Goal: Transaction & Acquisition: Purchase product/service

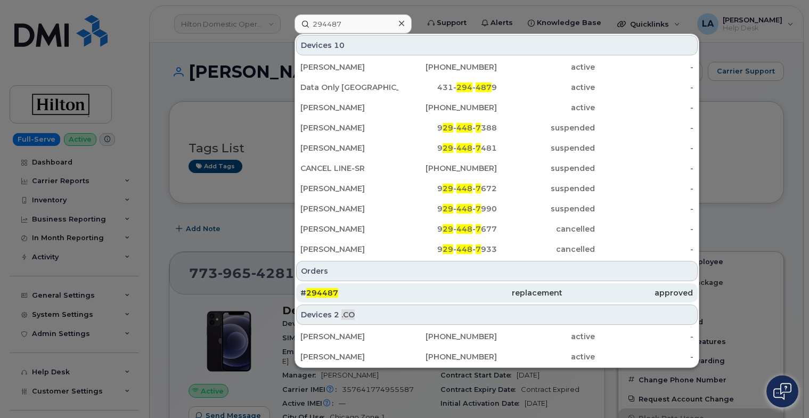
type input "294487"
click at [315, 292] on span "294487" at bounding box center [322, 293] width 32 height 10
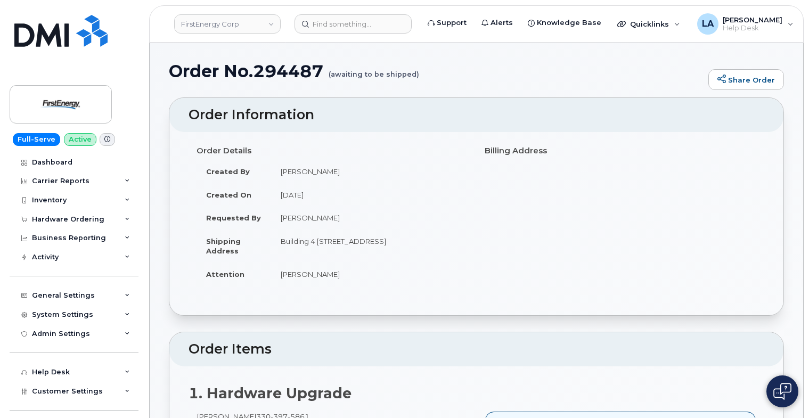
drag, startPoint x: 809, startPoint y: 31, endPoint x: 814, endPoint y: 79, distance: 48.7
click at [280, 72] on h1 "Order No.294487 (awaiting to be shipped)" at bounding box center [436, 71] width 535 height 19
copy h1 "294487"
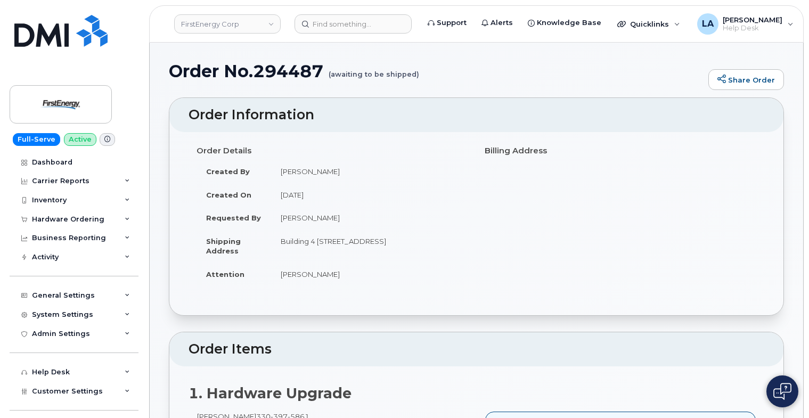
drag, startPoint x: 332, startPoint y: 219, endPoint x: 280, endPoint y: 219, distance: 52.2
click at [280, 219] on td "Joseph Slys" at bounding box center [370, 217] width 198 height 23
copy td "Joseph Slys"
click at [330, 25] on input at bounding box center [353, 23] width 117 height 19
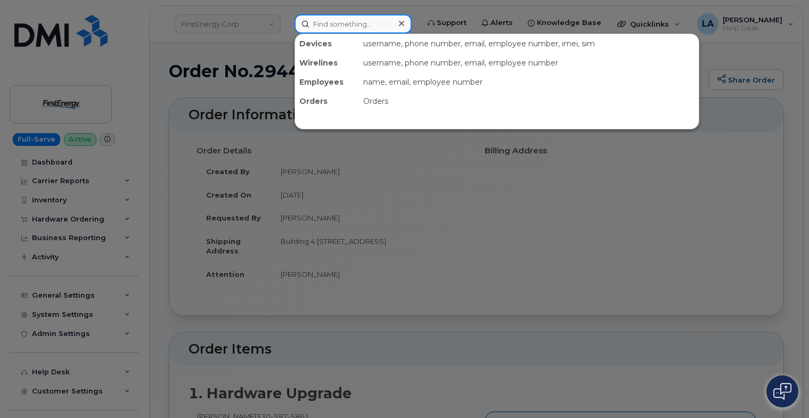
paste input "297116"
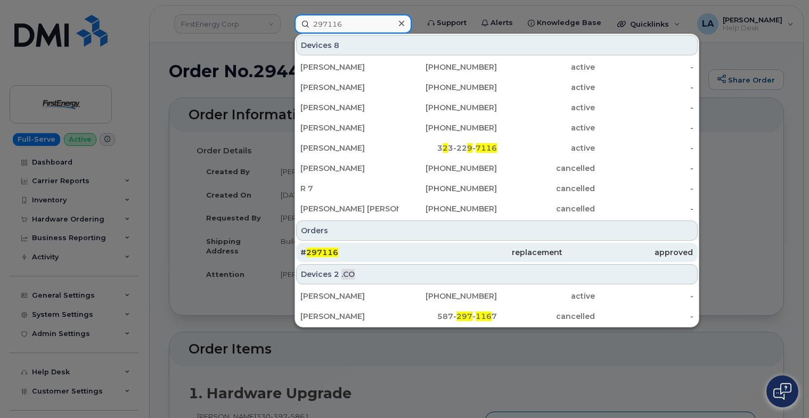
type input "297116"
click at [321, 253] on span "297116" at bounding box center [322, 253] width 32 height 10
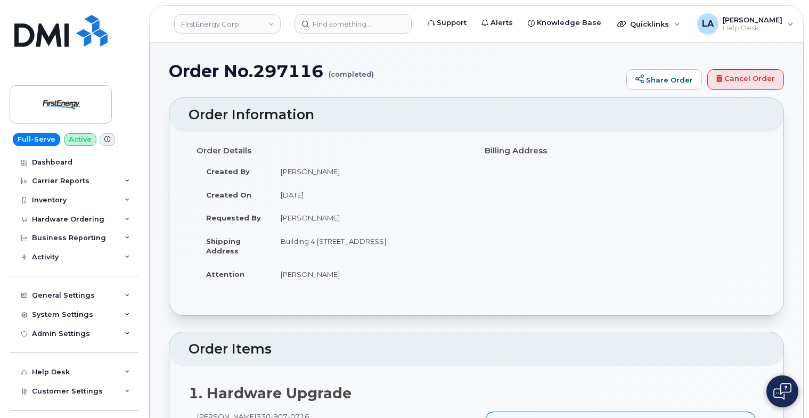
drag, startPoint x: 809, startPoint y: 67, endPoint x: 812, endPoint y: 97, distance: 30.0
click at [730, 206] on div "Order Details Created By Beitel, Nathaniel J Created On July 30, 2025 Requested…" at bounding box center [477, 219] width 576 height 154
click at [330, 23] on input at bounding box center [353, 23] width 117 height 19
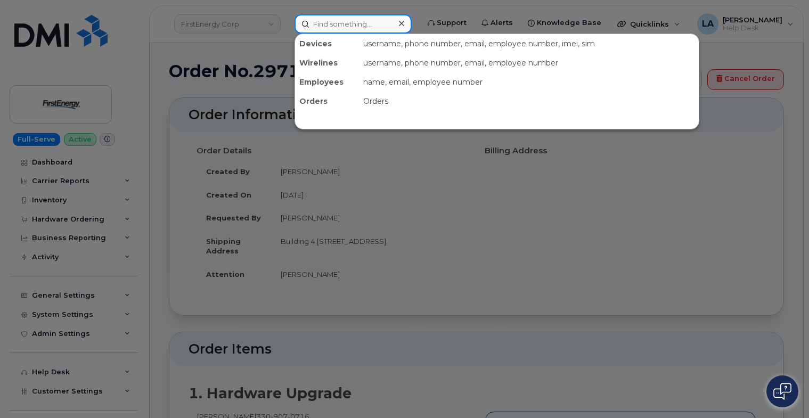
paste input "808-476-9973"
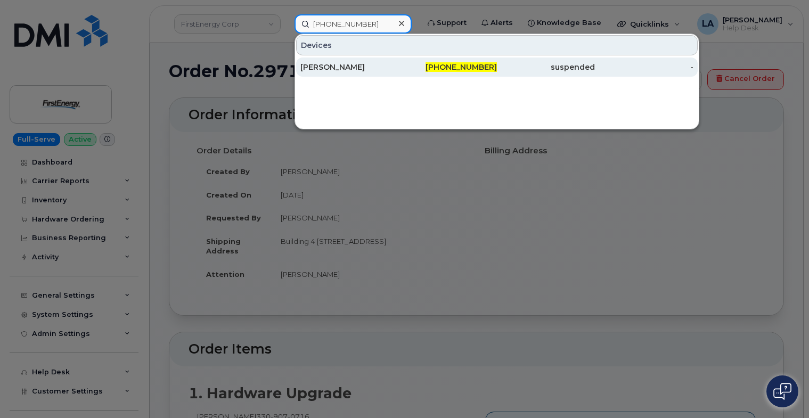
type input "808-476-9973"
click at [324, 66] on div "[PERSON_NAME]" at bounding box center [350, 67] width 98 height 11
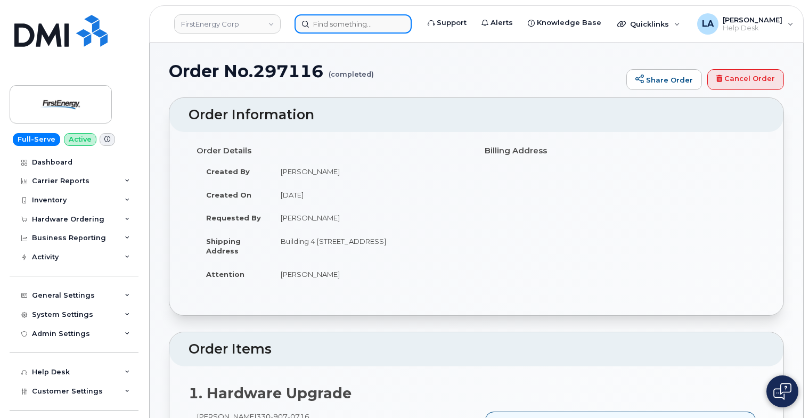
click at [352, 26] on input at bounding box center [353, 23] width 117 height 19
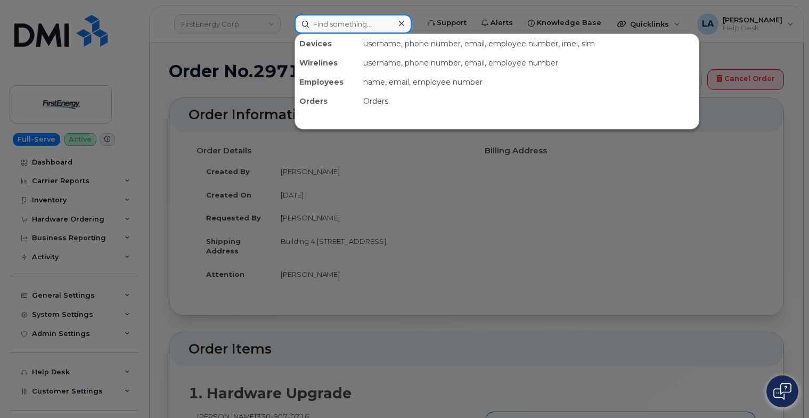
paste input "30-907-0716"
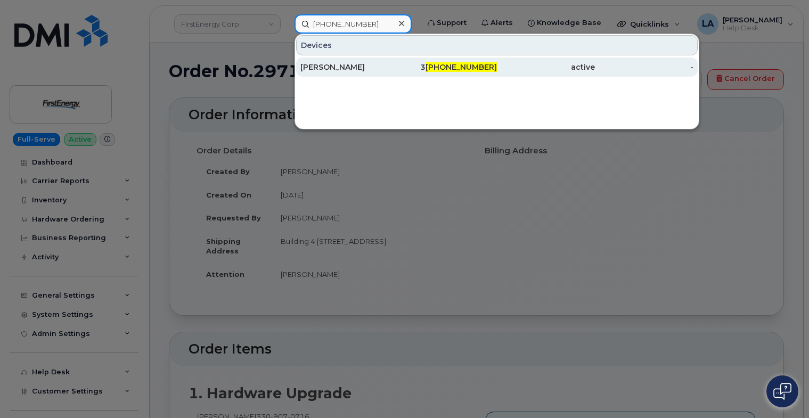
type input "30-907-0716"
click at [336, 67] on div "[PERSON_NAME]" at bounding box center [350, 67] width 98 height 11
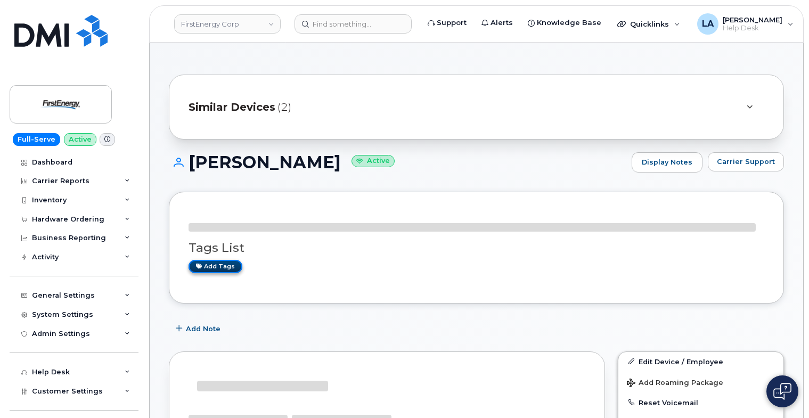
click at [218, 264] on link "Add tags" at bounding box center [216, 266] width 54 height 13
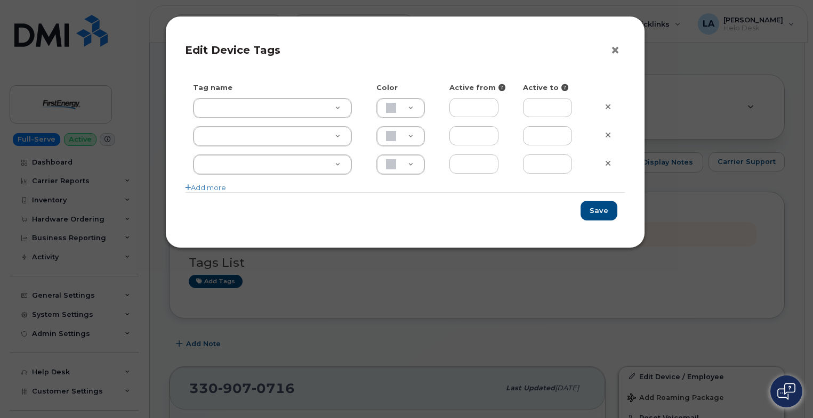
click at [612, 52] on button "×" at bounding box center [617, 51] width 15 height 16
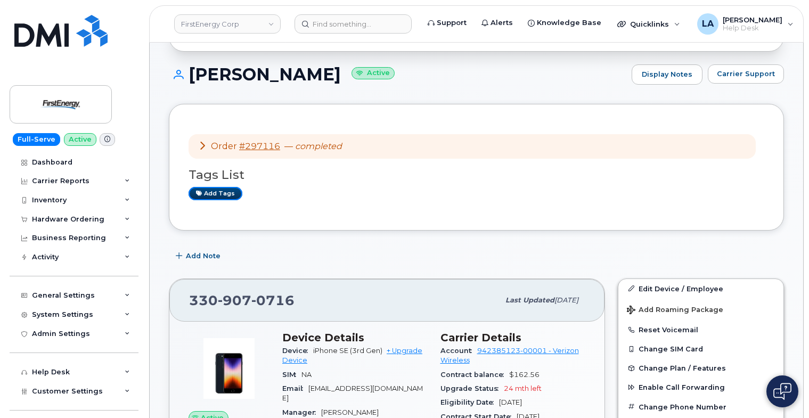
scroll to position [98, 0]
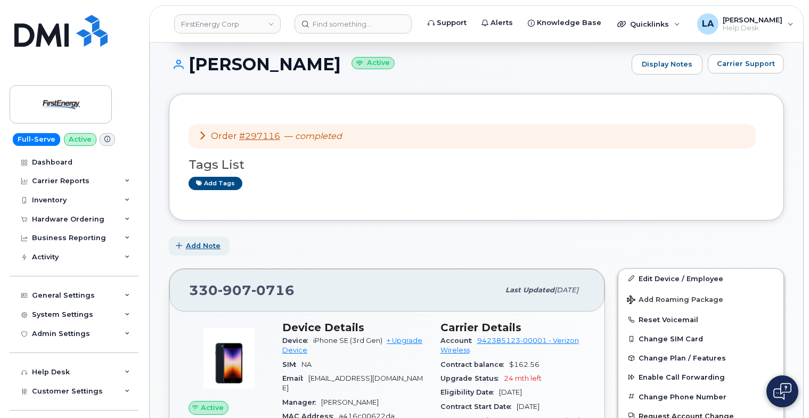
click at [195, 240] on button "Add Note" at bounding box center [199, 246] width 61 height 19
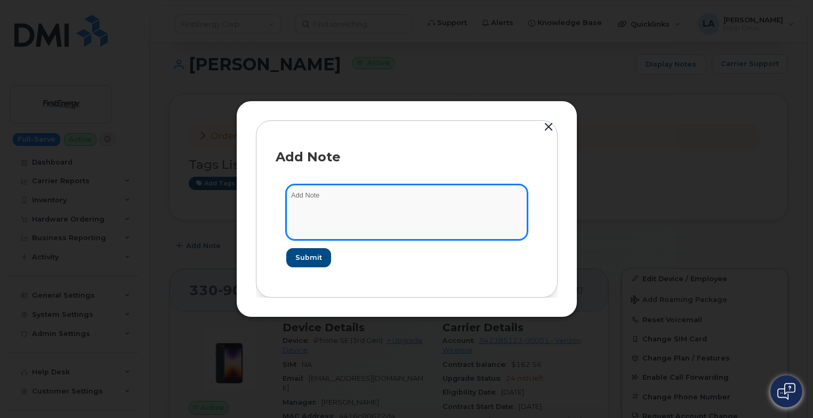
click at [379, 196] on textarea at bounding box center [406, 212] width 241 height 54
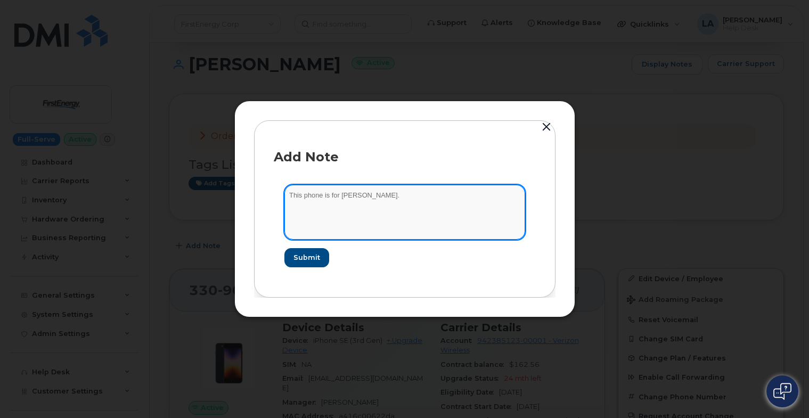
type textarea "This phone is for James Gordon."
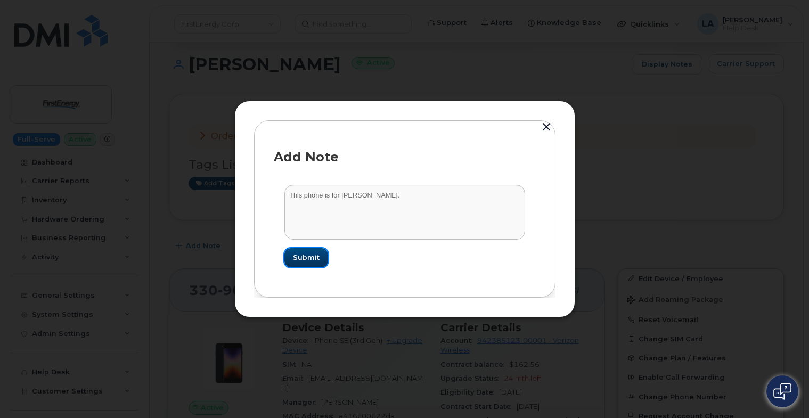
click at [304, 262] on span "Submit" at bounding box center [306, 258] width 27 height 10
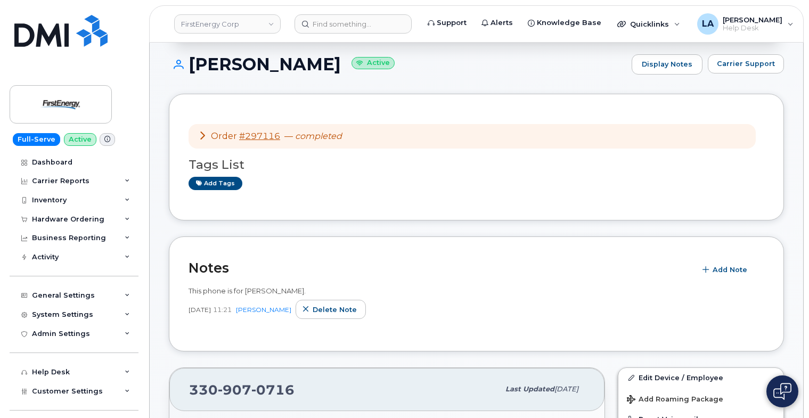
drag, startPoint x: 757, startPoint y: 167, endPoint x: 764, endPoint y: 158, distance: 12.2
click at [758, 167] on h3 "Tags List" at bounding box center [477, 164] width 576 height 13
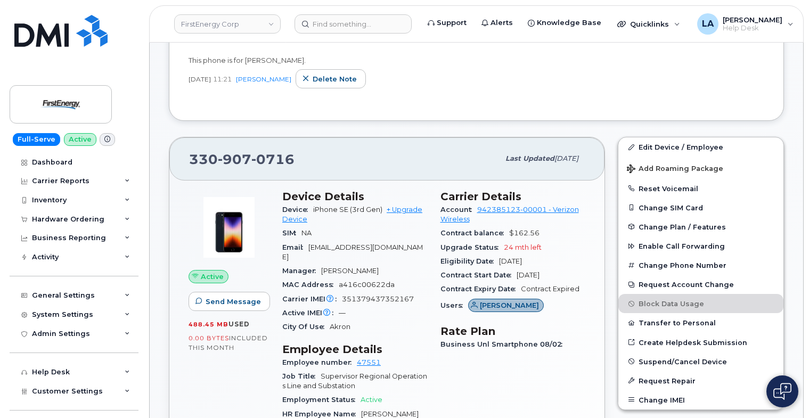
scroll to position [335, 0]
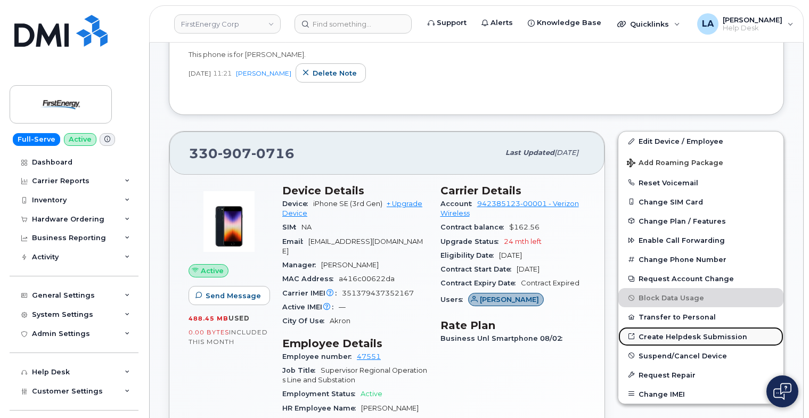
click at [688, 335] on link "Create Helpdesk Submission" at bounding box center [701, 336] width 165 height 19
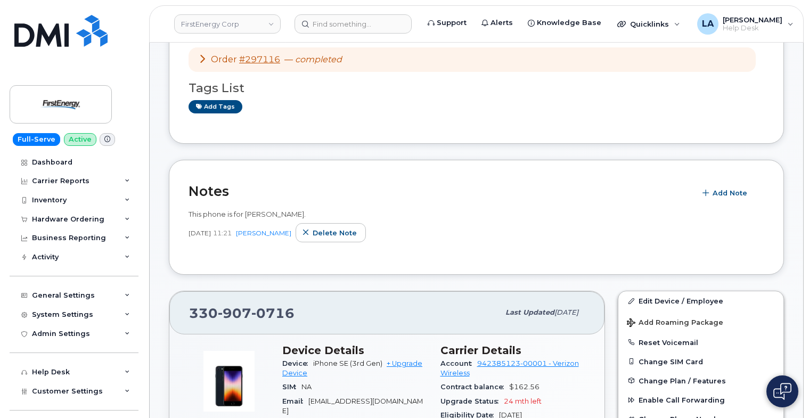
scroll to position [193, 0]
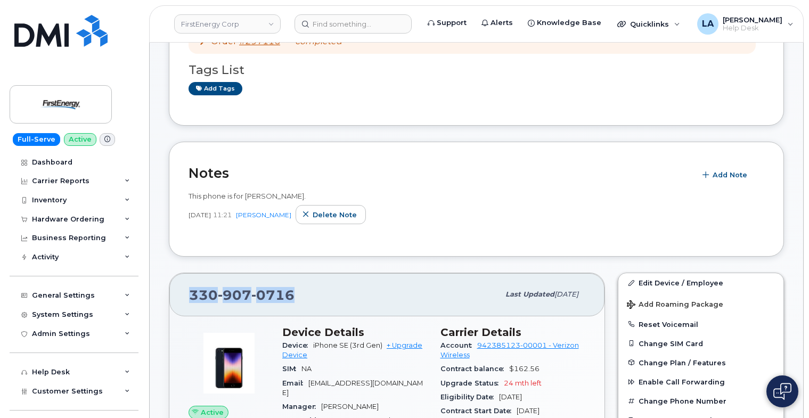
drag, startPoint x: 289, startPoint y: 301, endPoint x: 176, endPoint y: 295, distance: 113.1
click at [171, 302] on div "330 907 0716 Last updated Aug 12, 2025" at bounding box center [386, 294] width 435 height 43
copy span "330 907 0716"
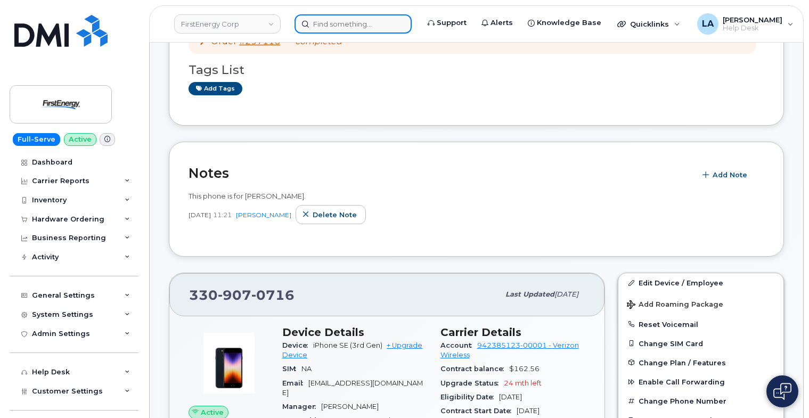
click at [339, 23] on input at bounding box center [353, 23] width 117 height 19
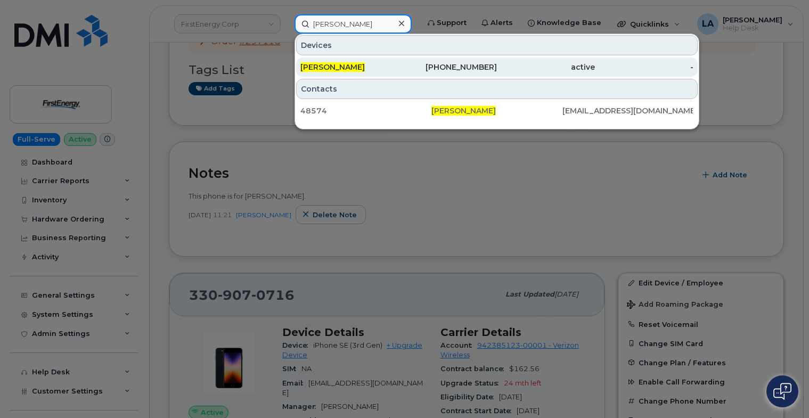
type input "Joseph E Slys"
click at [411, 71] on div "330-397-5861" at bounding box center [448, 67] width 98 height 11
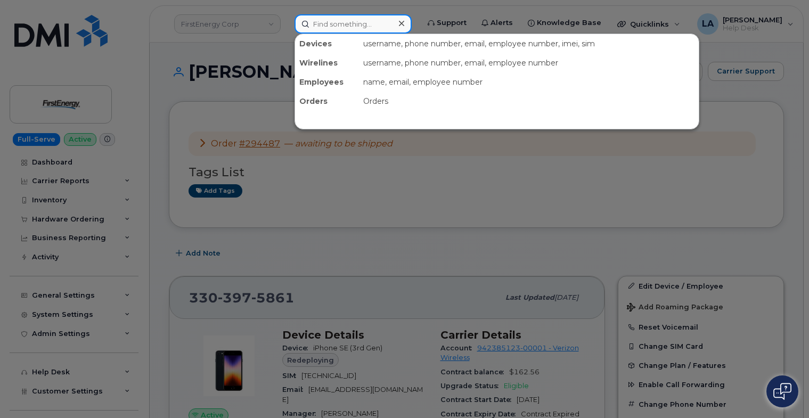
click at [369, 23] on input at bounding box center [353, 23] width 117 height 19
paste input "[PHONE_NUMBER]"
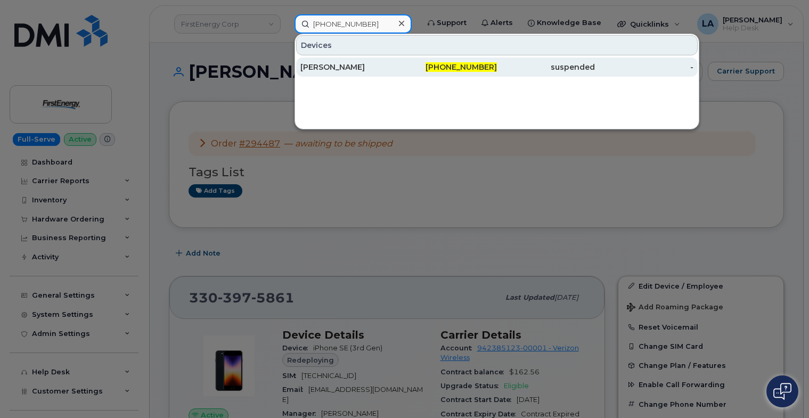
type input "[PHONE_NUMBER]"
click at [352, 66] on div "[PERSON_NAME]" at bounding box center [350, 67] width 98 height 11
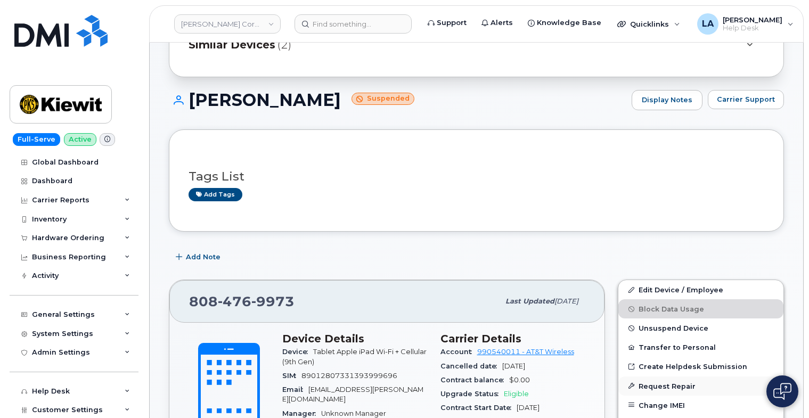
scroll to position [71, 0]
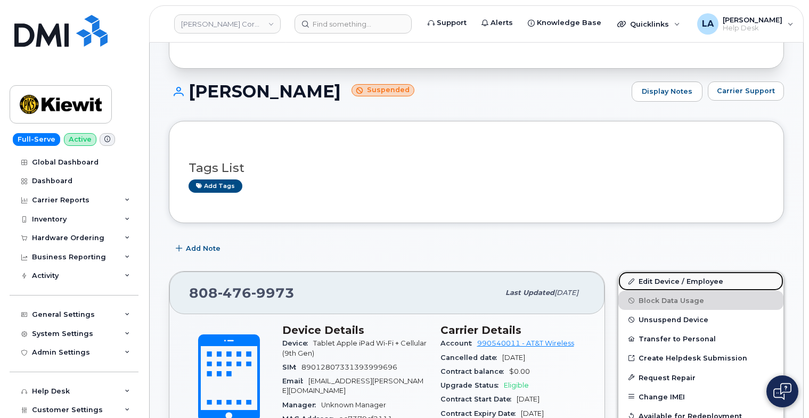
click at [687, 277] on link "Edit Device / Employee" at bounding box center [701, 281] width 165 height 19
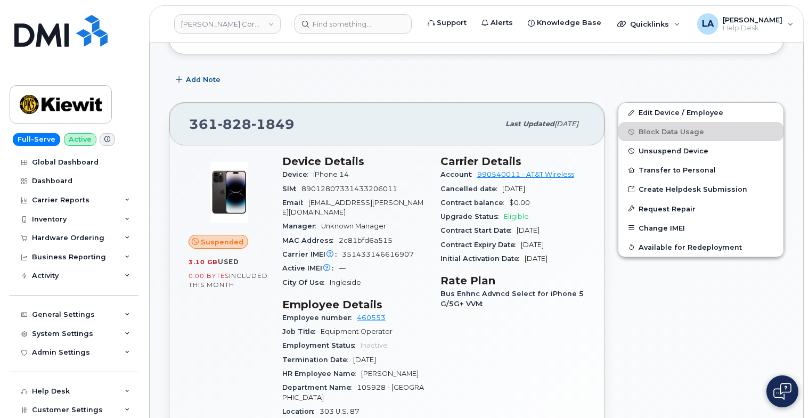
scroll to position [245, 0]
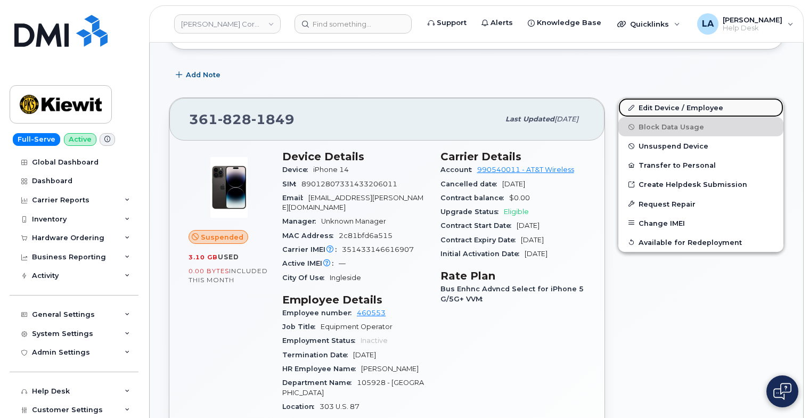
click at [654, 102] on link "Edit Device / Employee" at bounding box center [701, 107] width 165 height 19
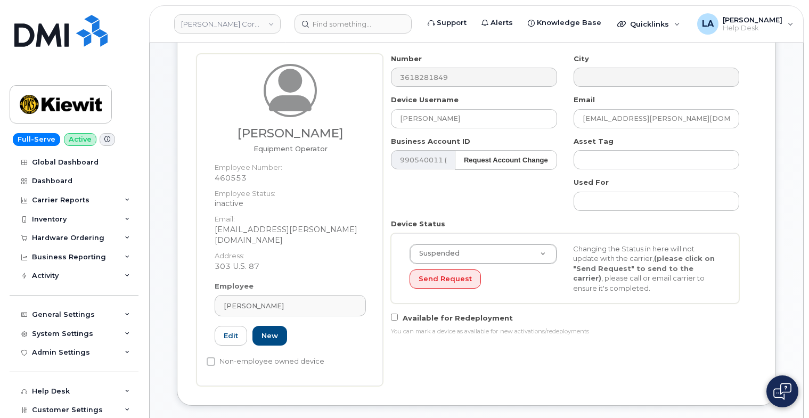
scroll to position [89, 0]
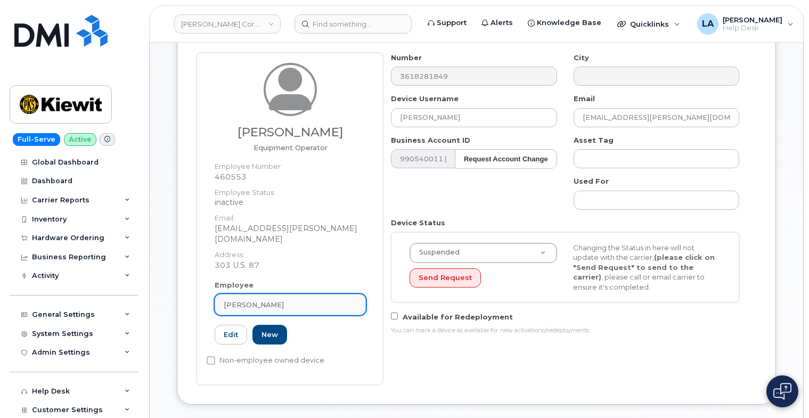
click at [292, 300] on div "Cody Warner" at bounding box center [290, 305] width 133 height 10
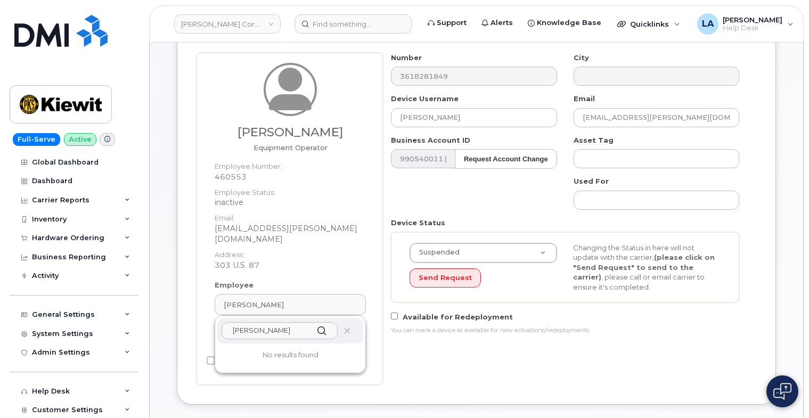
drag, startPoint x: 297, startPoint y: 318, endPoint x: 209, endPoint y: 317, distance: 87.9
click at [209, 317] on div "Employee Cody Warner Charley G Cluck No results found 460553 Edit New" at bounding box center [290, 317] width 167 height 74
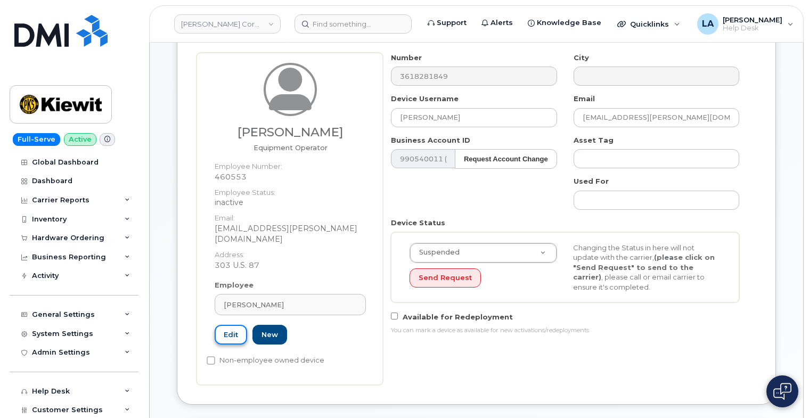
click at [237, 325] on link "Edit" at bounding box center [231, 335] width 33 height 20
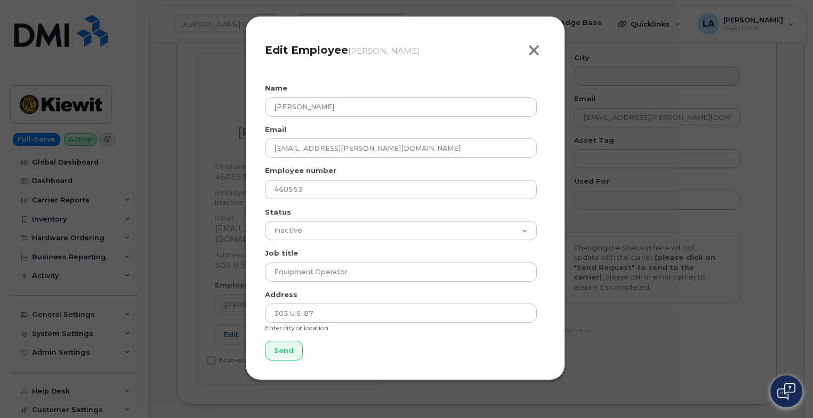
click at [533, 42] on span "button" at bounding box center [534, 51] width 12 height 20
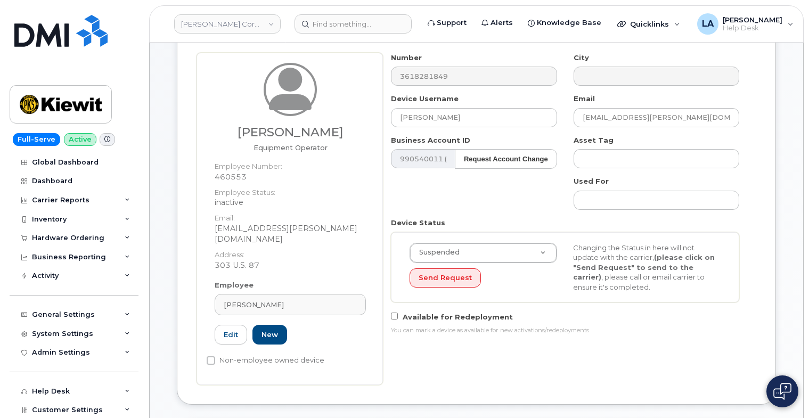
click at [285, 306] on div "Employee Cody Warner Charley G Cluck No results found 460553 Edit New" at bounding box center [290, 317] width 167 height 74
click at [284, 325] on link "New" at bounding box center [270, 335] width 35 height 20
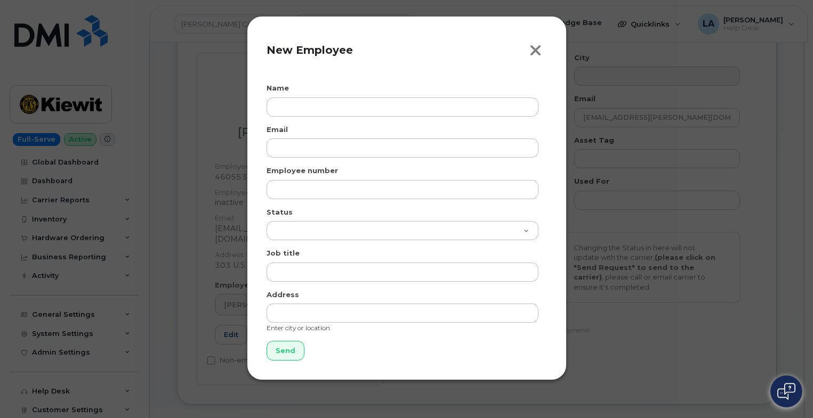
drag, startPoint x: 527, startPoint y: 50, endPoint x: 533, endPoint y: 48, distance: 6.1
click at [530, 50] on div "Close New Employee" at bounding box center [406, 55] width 280 height 38
click at [545, 47] on button "Close" at bounding box center [538, 51] width 18 height 17
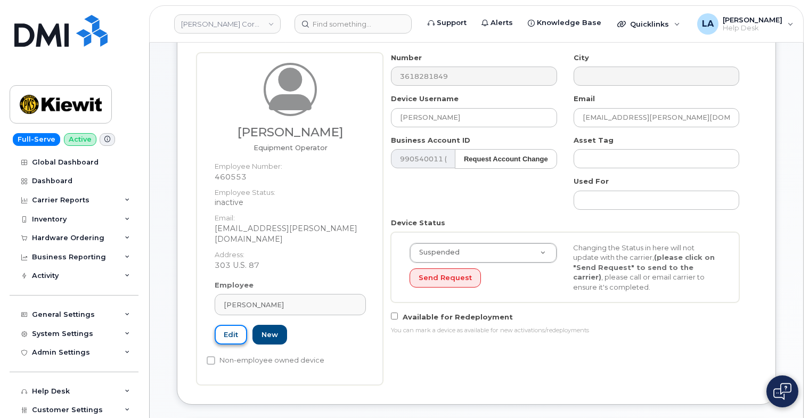
click at [226, 325] on link "Edit" at bounding box center [231, 335] width 33 height 20
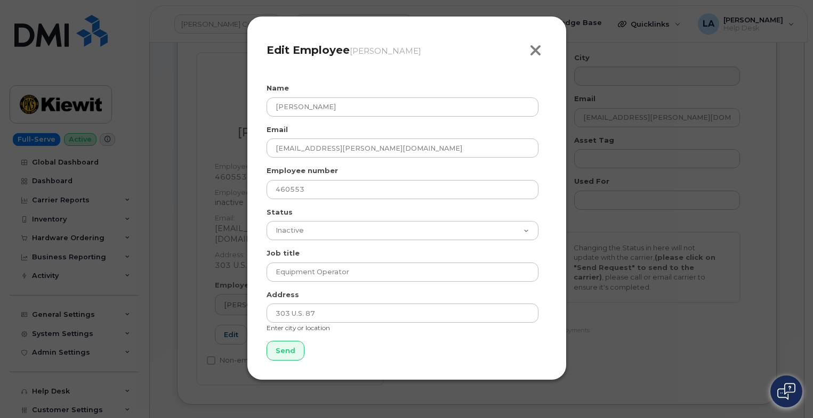
click at [532, 44] on icon "button" at bounding box center [535, 51] width 12 height 16
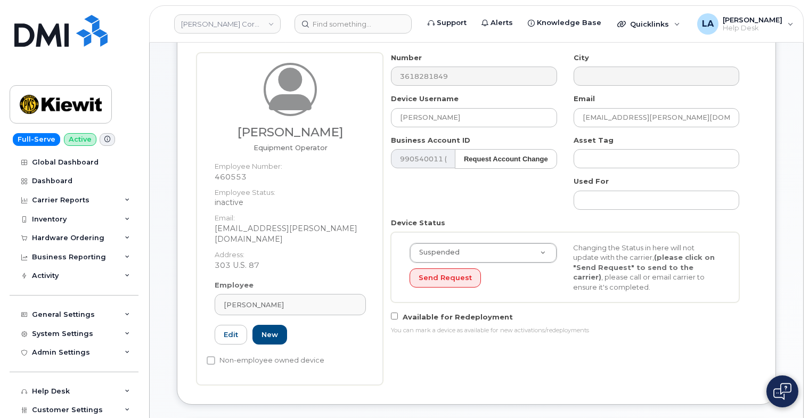
drag, startPoint x: 809, startPoint y: 149, endPoint x: 792, endPoint y: 62, distance: 88.4
click at [288, 300] on div "Cody Warner" at bounding box center [290, 305] width 133 height 10
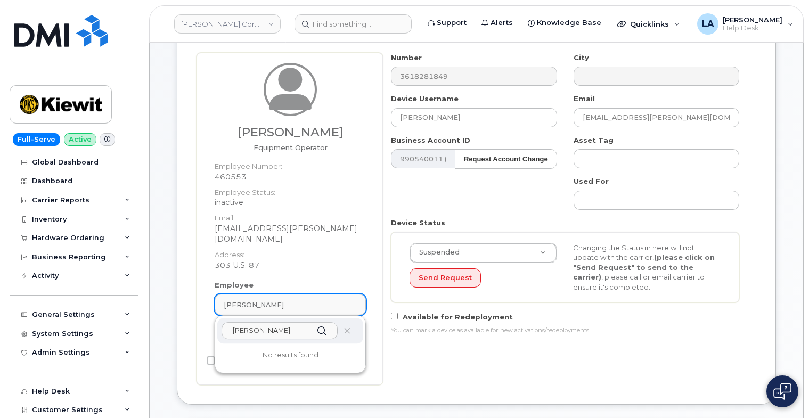
paste input "HARLEYG.CLUCKJR@KIEWIT.COM"
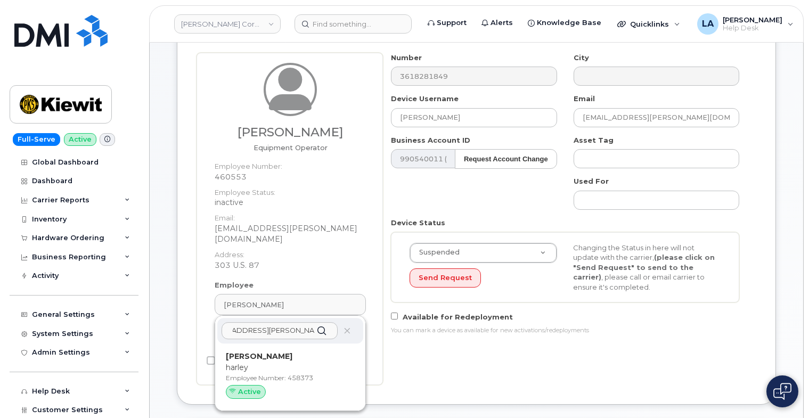
type input "CHARLEYG.CLUCKJR@KIEWIT.COM"
click at [250, 387] on span "Active" at bounding box center [249, 392] width 23 height 10
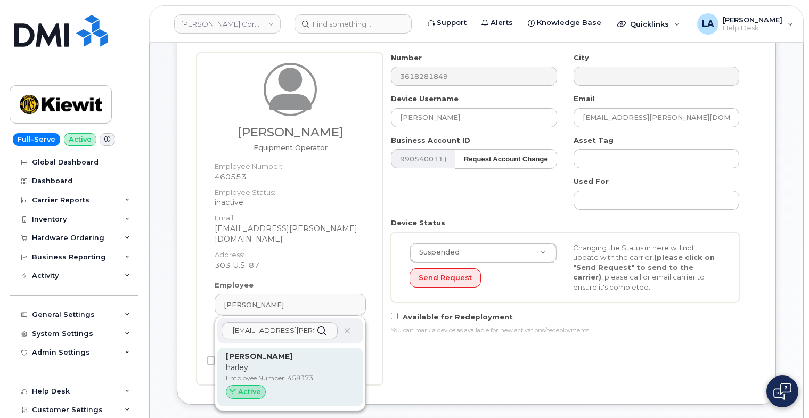
click at [273, 362] on p "harley" at bounding box center [290, 367] width 129 height 11
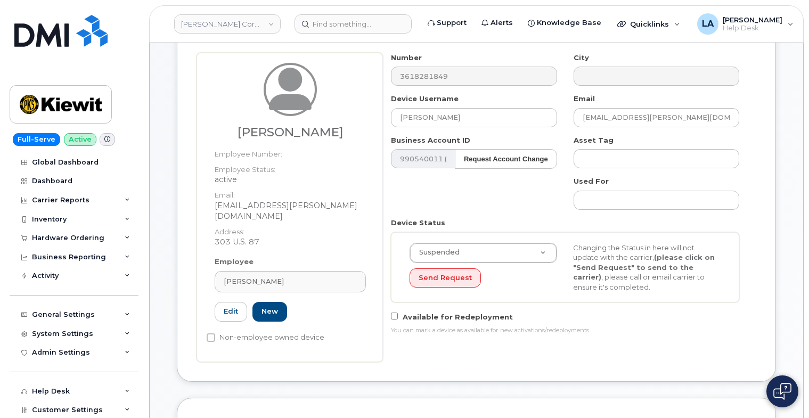
type input "458373"
type input "Charley Cluck Jr"
type input "charleyg.cluckjr@kiewit.com"
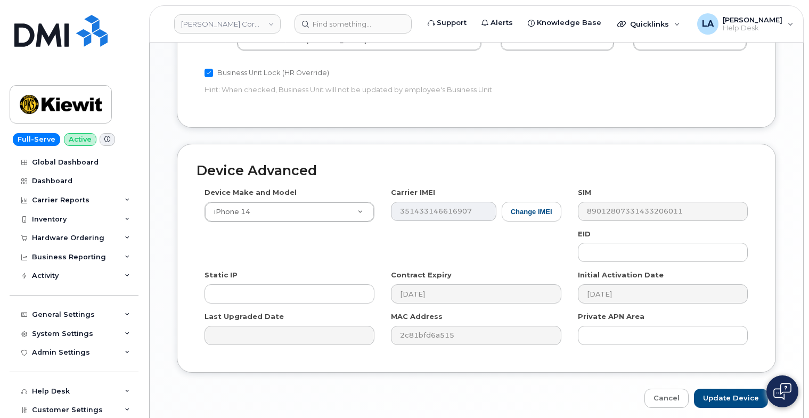
scroll to position [683, 0]
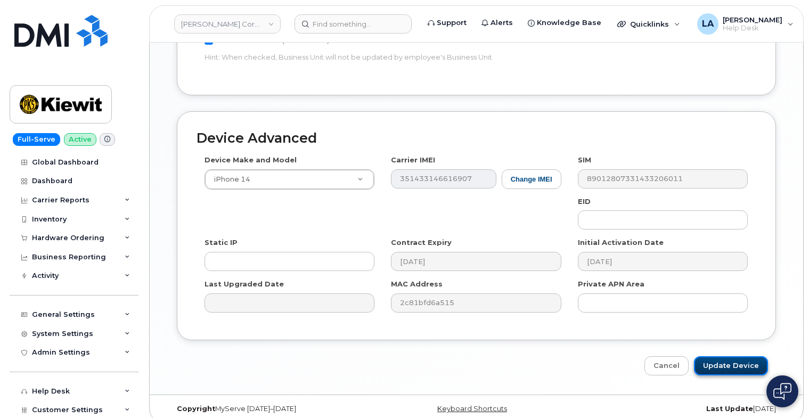
click at [740, 360] on input "Update Device" at bounding box center [731, 367] width 74 height 20
type input "Saving..."
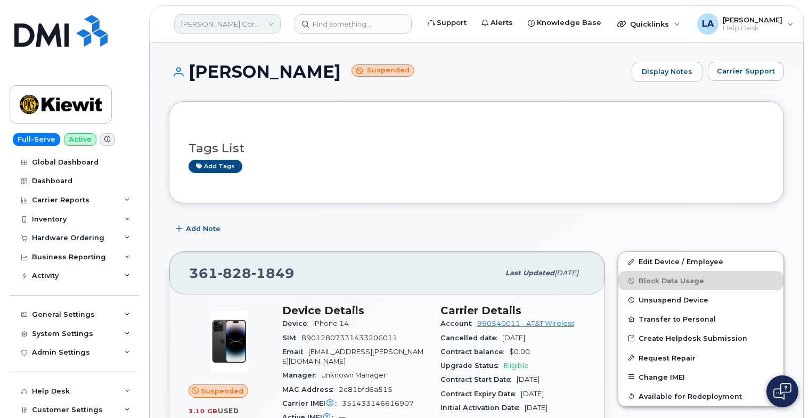
click at [230, 22] on link "[PERSON_NAME] Corporation" at bounding box center [227, 23] width 107 height 19
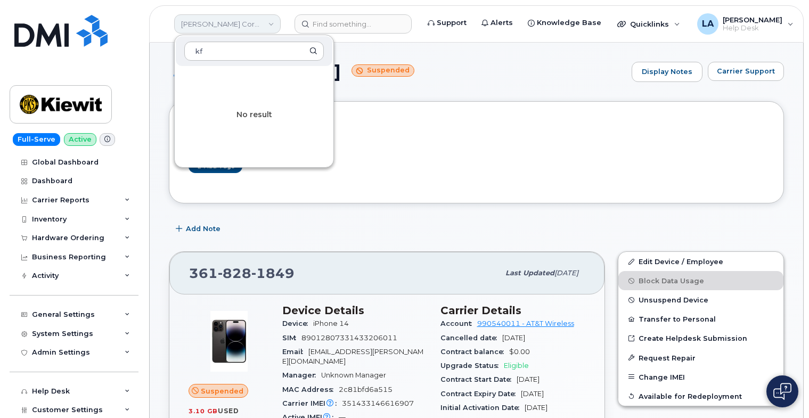
type input "k"
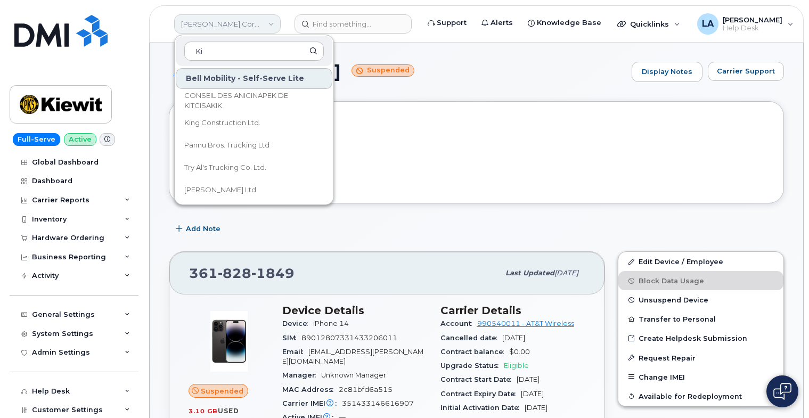
type input "K"
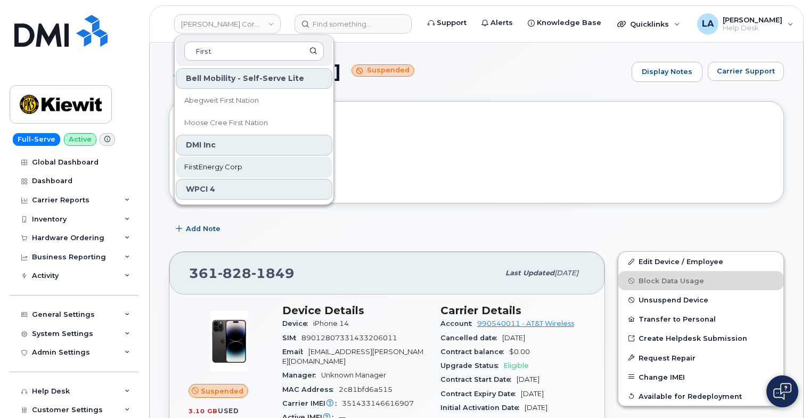
type input "First"
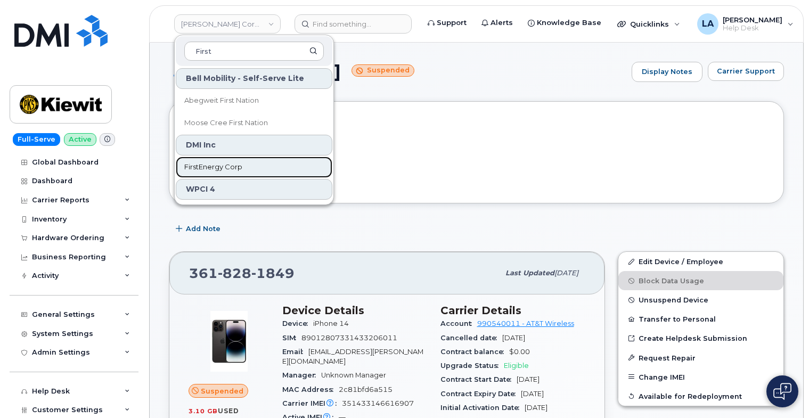
click at [223, 168] on span "FirstEnergy Corp" at bounding box center [213, 167] width 58 height 11
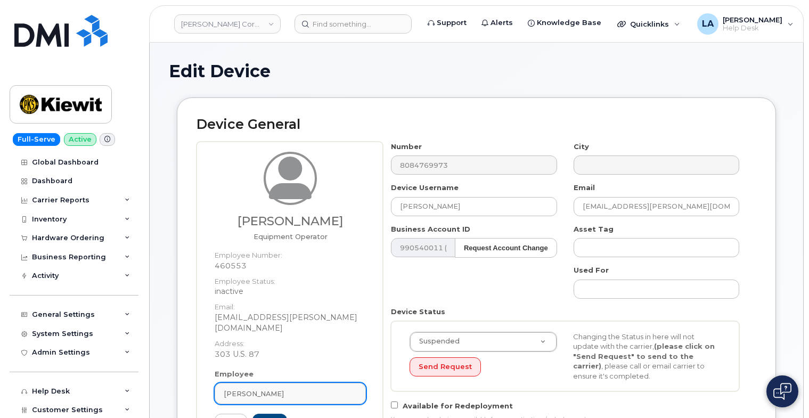
click at [287, 389] on div "[PERSON_NAME]" at bounding box center [290, 394] width 133 height 10
paste input "CHARLEYG.CLUCKJR@KIEWIT.COM"
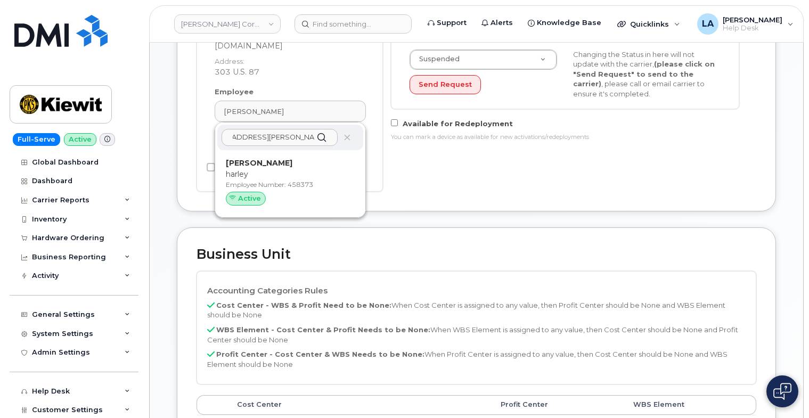
scroll to position [291, 0]
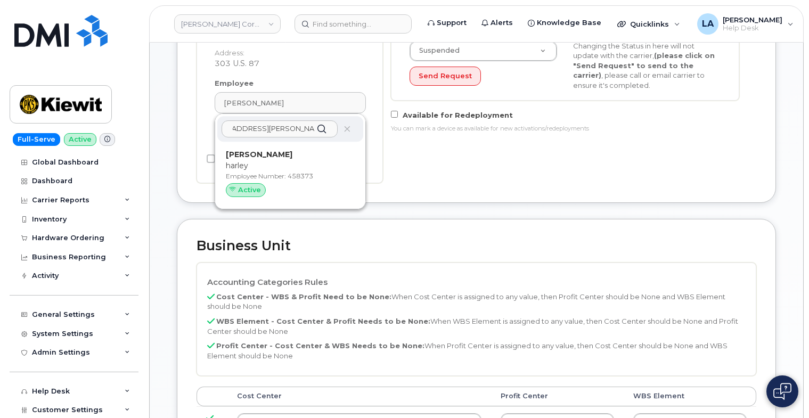
type input "CHARLEYG.CLUCKJR@KIEWIT.COM"
click at [260, 160] on p "harley" at bounding box center [290, 165] width 129 height 11
type input "458373"
type input "[PERSON_NAME]"
type input "[EMAIL_ADDRESS][PERSON_NAME][DOMAIN_NAME]"
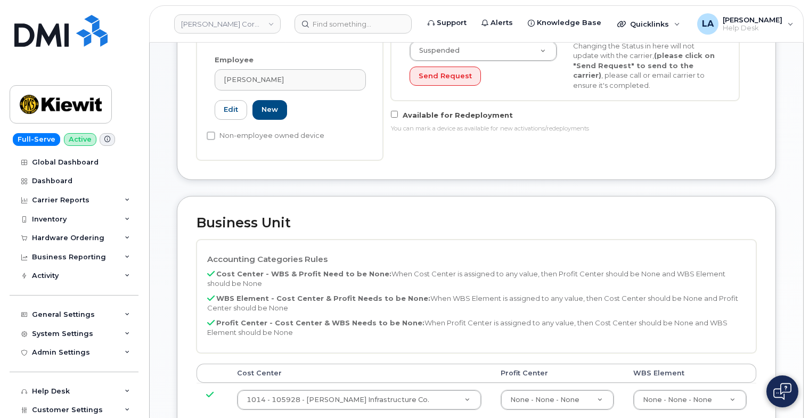
scroll to position [268, 0]
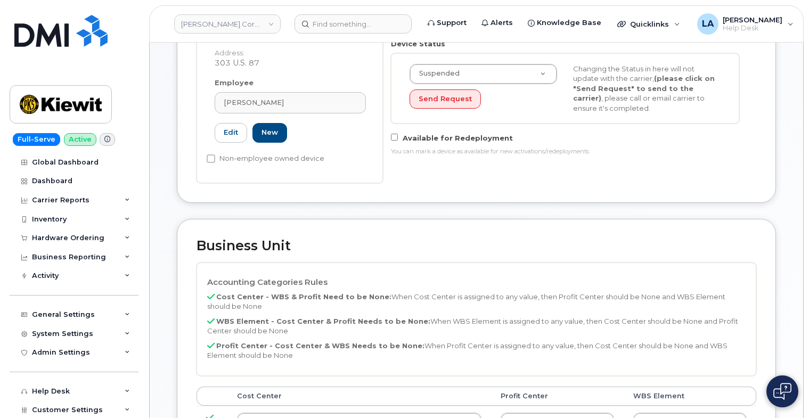
drag, startPoint x: 808, startPoint y: 113, endPoint x: 809, endPoint y: 155, distance: 42.1
click at [809, 155] on html "Kiewit Corporation Support Alerts Knowledge Base Quicklinks Suspend / Cancel De…" at bounding box center [404, 288] width 809 height 1112
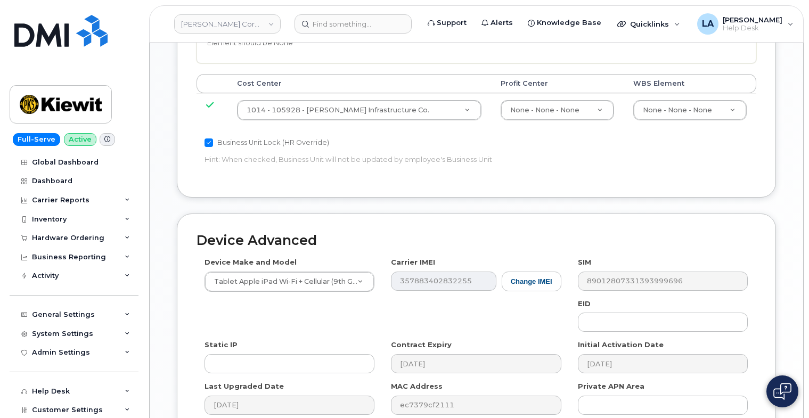
scroll to position [683, 0]
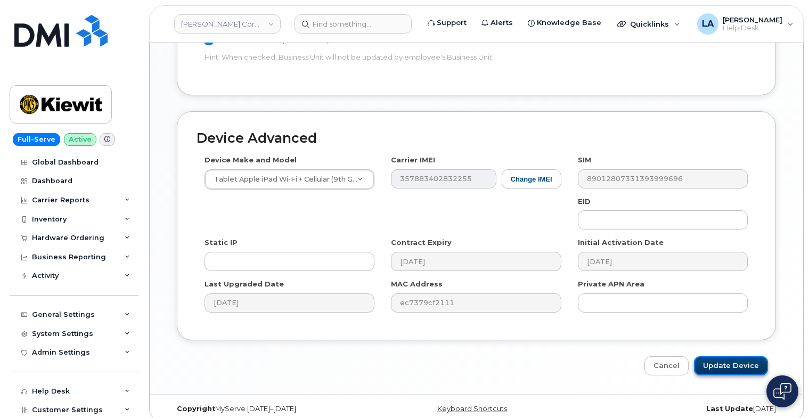
click at [717, 357] on input "Update Device" at bounding box center [731, 367] width 74 height 20
type input "Saving..."
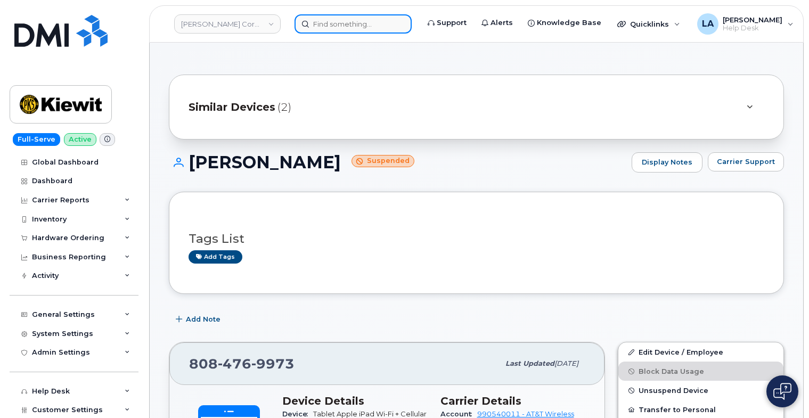
click at [321, 17] on input at bounding box center [353, 23] width 117 height 19
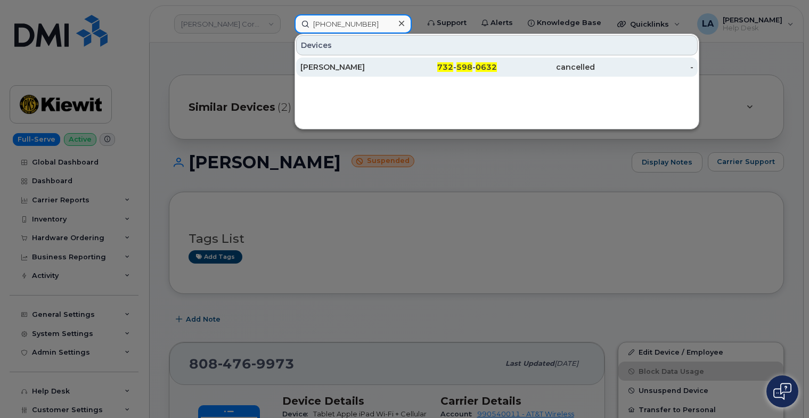
type input "[PHONE_NUMBER]"
click at [398, 67] on div "[PERSON_NAME]" at bounding box center [350, 67] width 98 height 11
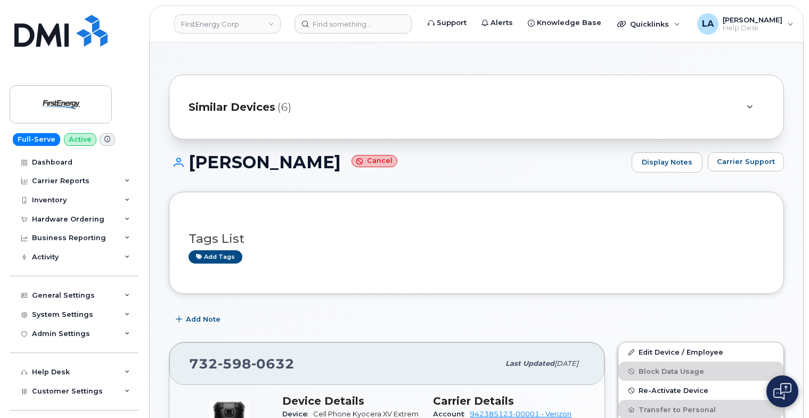
drag, startPoint x: 808, startPoint y: 55, endPoint x: 808, endPoint y: 68, distance: 12.8
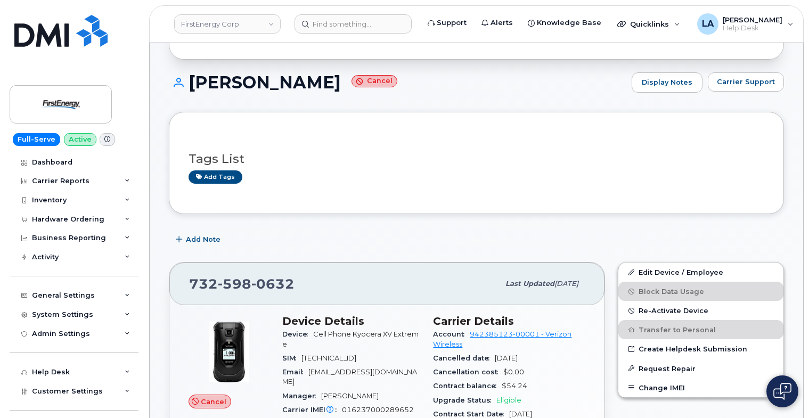
scroll to position [44, 0]
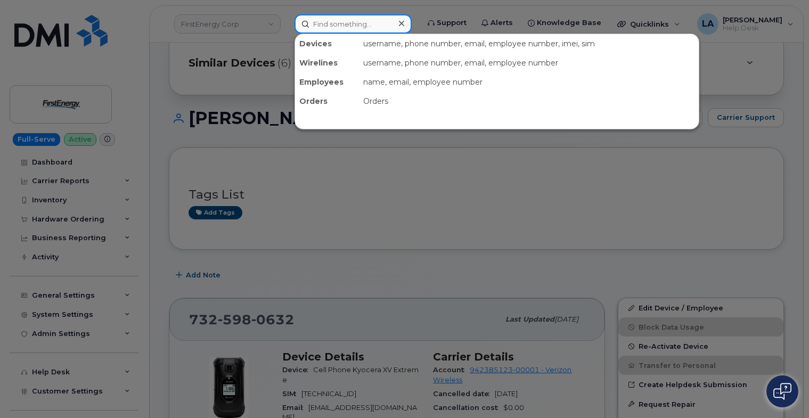
click at [339, 30] on input at bounding box center [353, 23] width 117 height 19
paste input "908 216 6848"
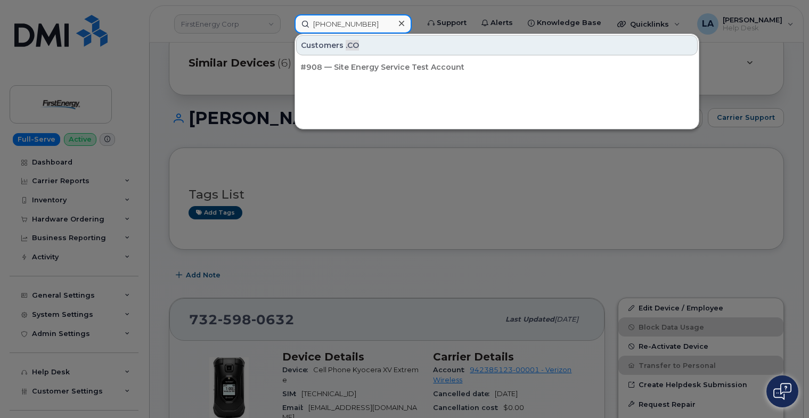
type input "908 216 6848"
click at [442, 203] on div at bounding box center [404, 209] width 809 height 418
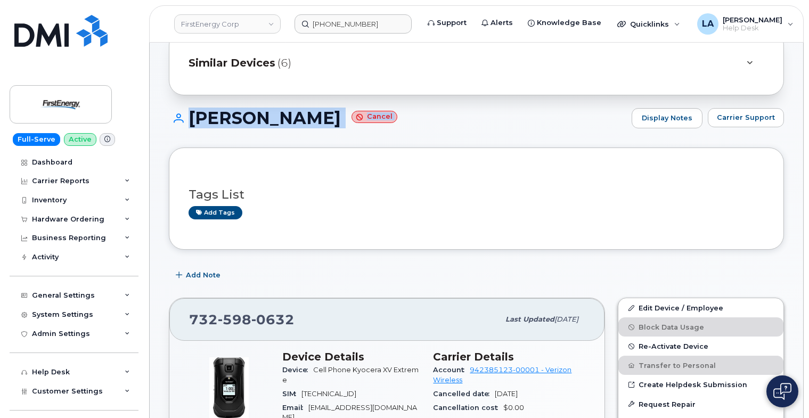
drag, startPoint x: 809, startPoint y: 80, endPoint x: 809, endPoint y: 140, distance: 59.7
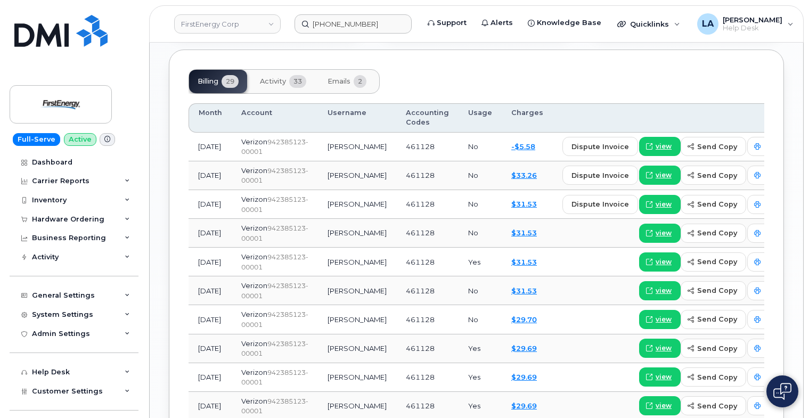
scroll to position [968, 0]
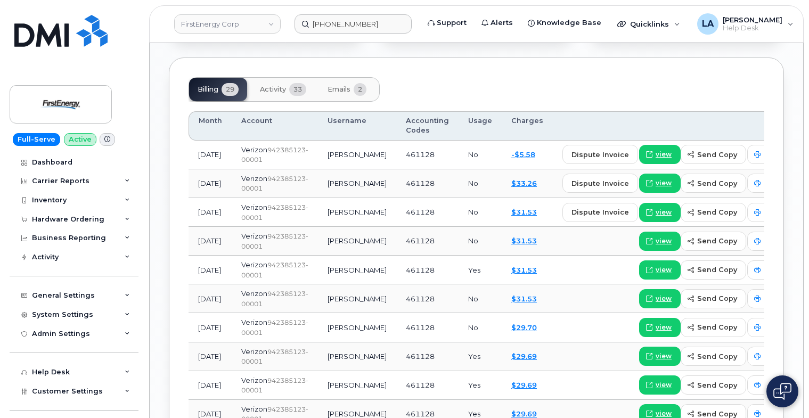
click at [272, 85] on button "Activity 33" at bounding box center [283, 89] width 63 height 23
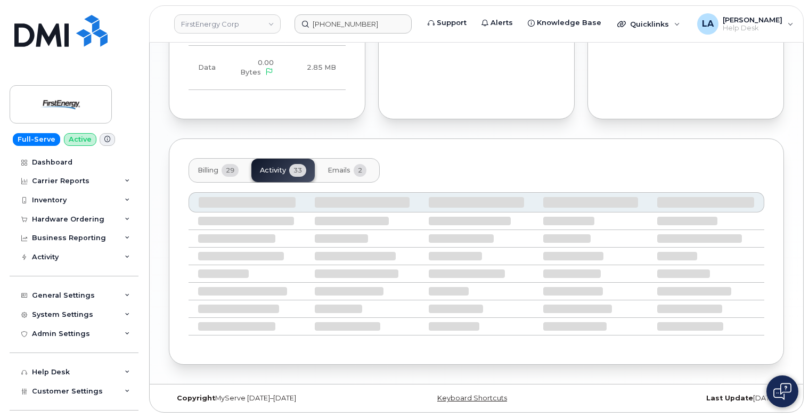
click at [229, 168] on span "29" at bounding box center [230, 170] width 17 height 13
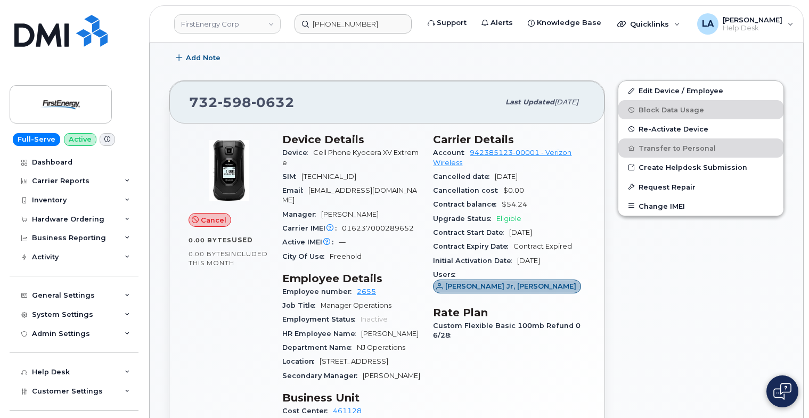
scroll to position [195, 0]
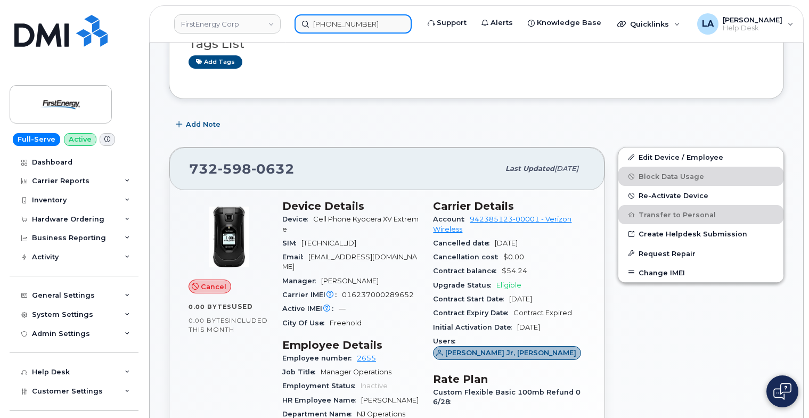
click at [384, 17] on input "908 216 6848" at bounding box center [353, 23] width 117 height 19
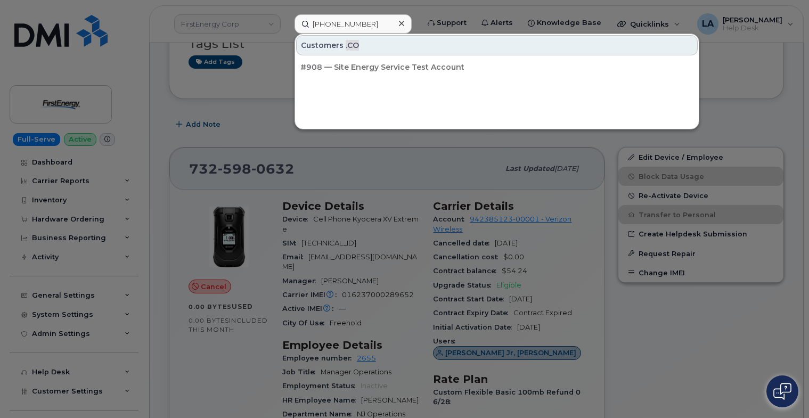
click at [399, 22] on icon at bounding box center [401, 23] width 5 height 9
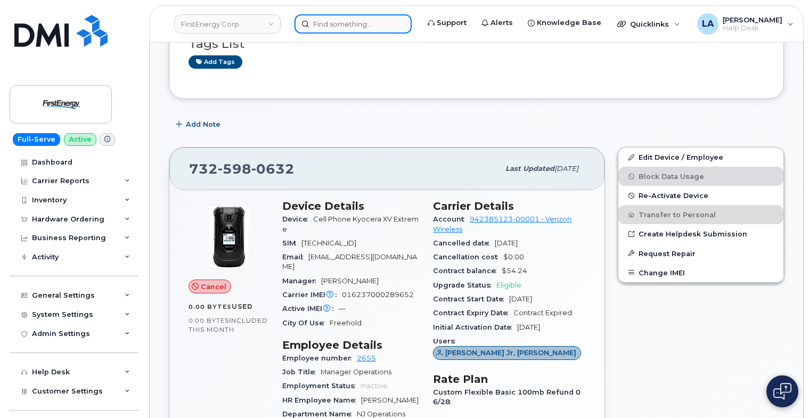
click at [367, 19] on input at bounding box center [353, 23] width 117 height 19
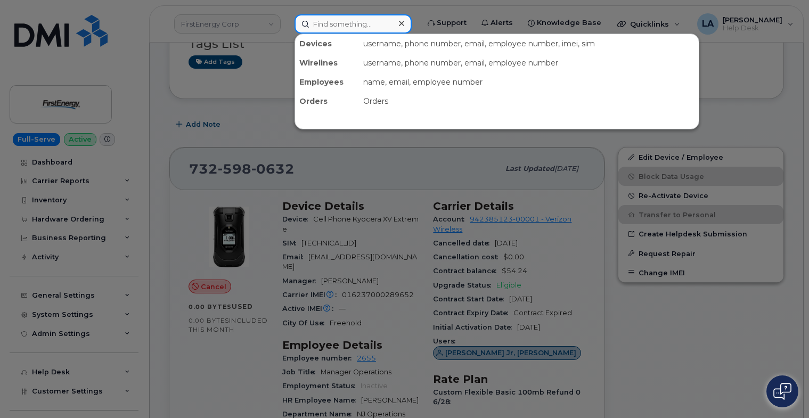
paste input "[PERSON_NAME]"
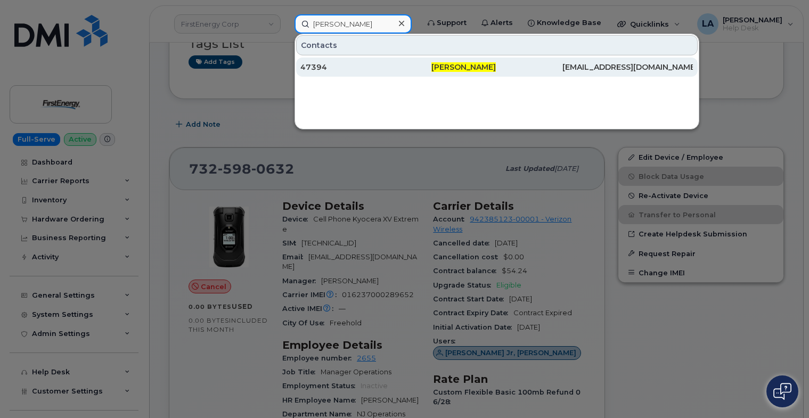
type input "[PERSON_NAME]"
click at [431, 70] on div "47394" at bounding box center [366, 67] width 131 height 11
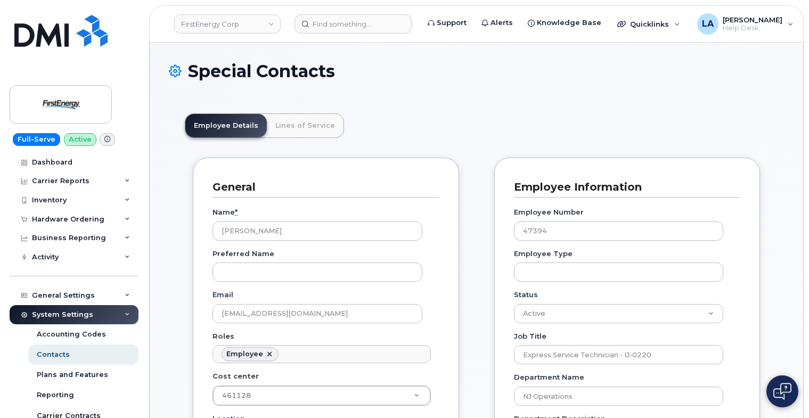
scroll to position [31, 0]
click at [333, 17] on input at bounding box center [353, 23] width 117 height 19
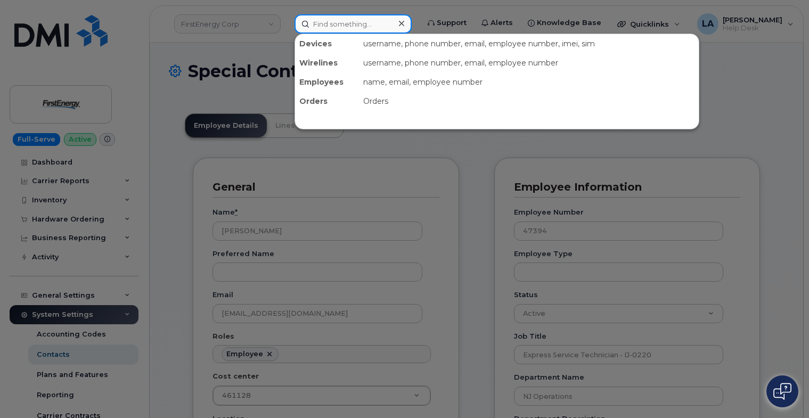
paste input "[PHONE_NUMBER]"
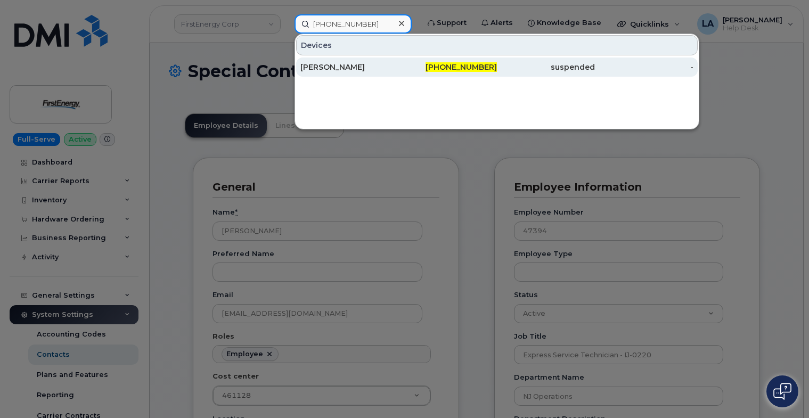
type input "[PHONE_NUMBER]"
click at [332, 68] on div "[PERSON_NAME]" at bounding box center [350, 67] width 98 height 11
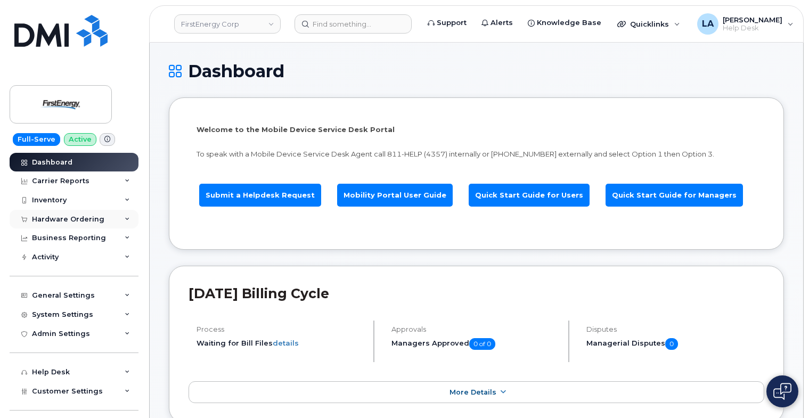
click at [125, 219] on icon at bounding box center [127, 219] width 5 height 5
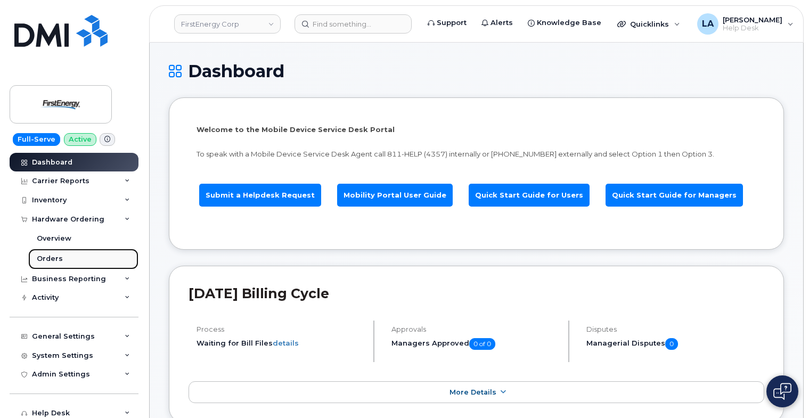
click at [45, 257] on div "Orders" at bounding box center [50, 259] width 26 height 10
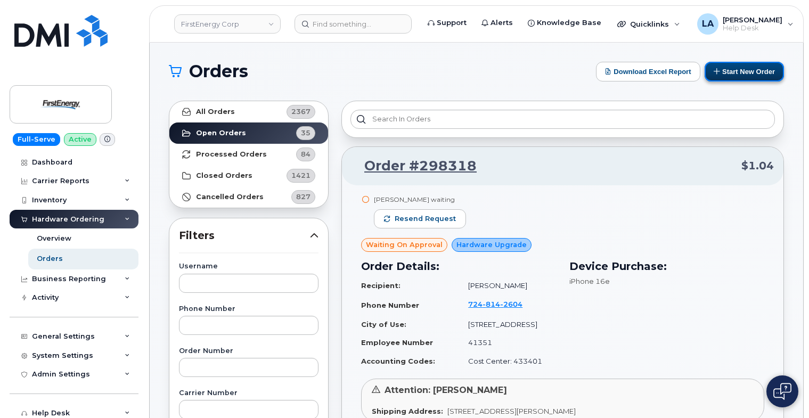
click at [748, 68] on button "Start New Order" at bounding box center [744, 72] width 79 height 20
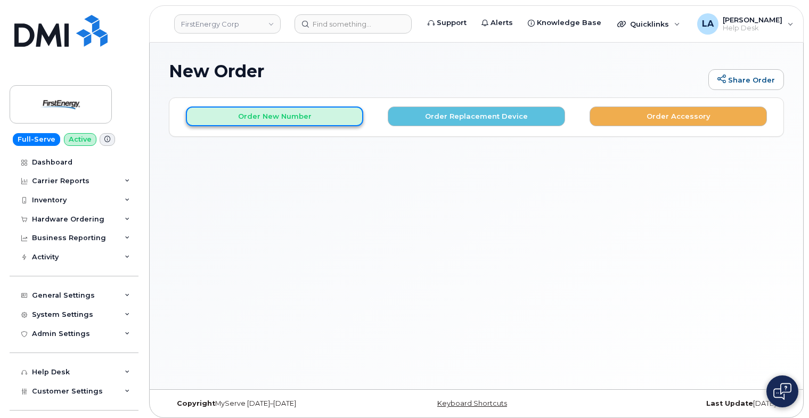
click at [281, 120] on button "Order New Number" at bounding box center [274, 117] width 177 height 20
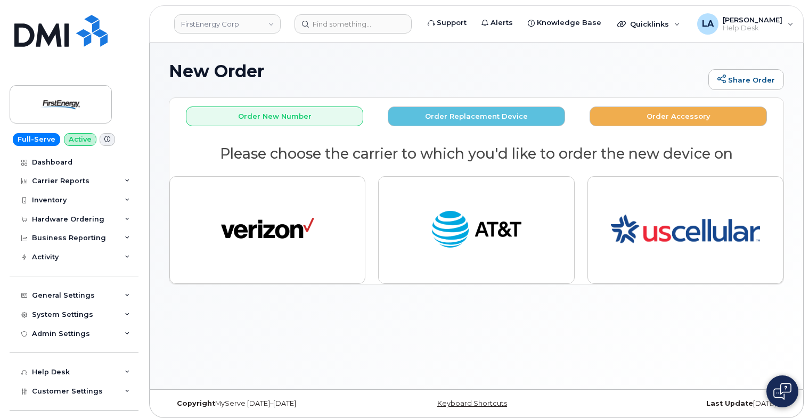
click at [700, 322] on div "New Order Share Order × Share This Order If you want to allow others to create …" at bounding box center [477, 216] width 654 height 347
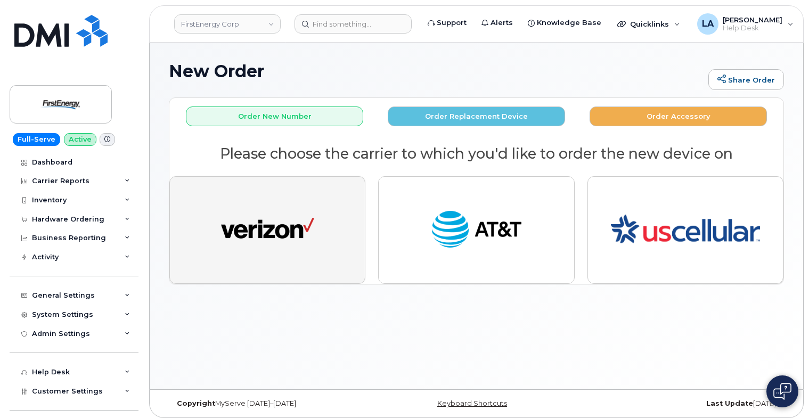
click at [239, 250] on img "button" at bounding box center [267, 230] width 93 height 48
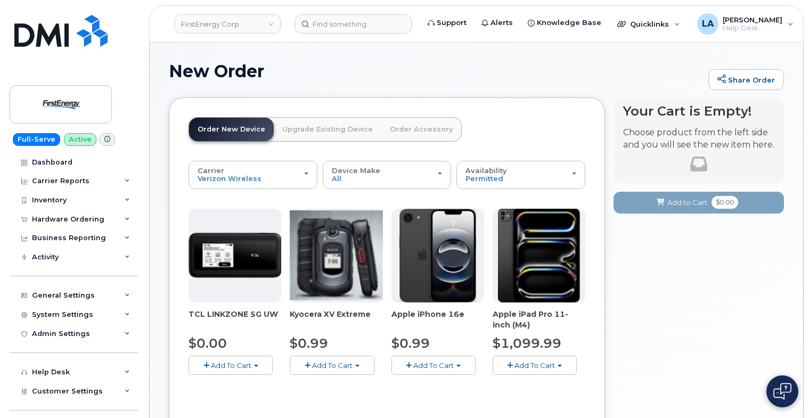
click at [452, 367] on span "Add To Cart" at bounding box center [434, 365] width 41 height 9
click at [419, 384] on link "$0.99 - 2 Year Activation" at bounding box center [447, 385] width 107 height 13
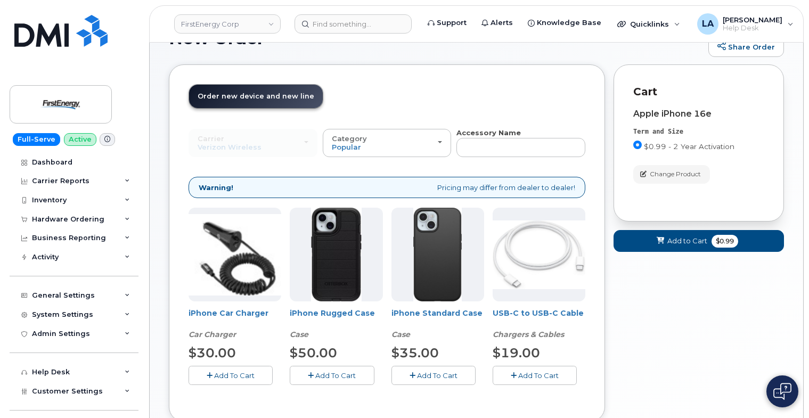
scroll to position [71, 0]
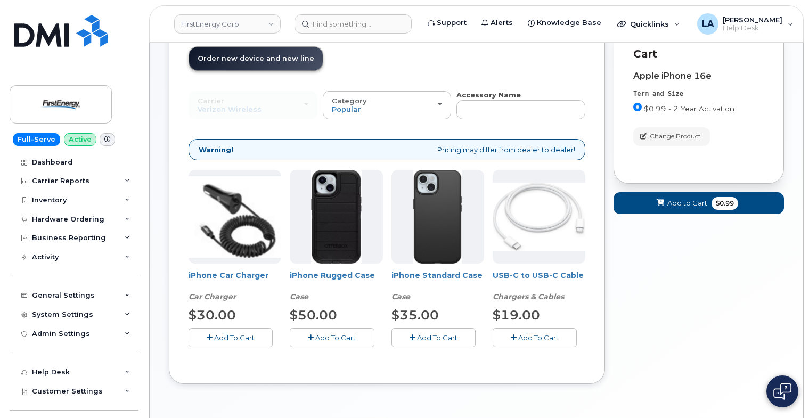
click at [516, 337] on icon "button" at bounding box center [514, 338] width 6 height 7
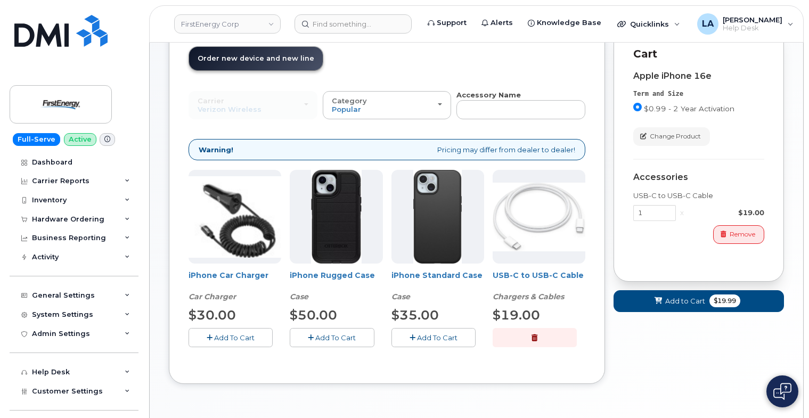
click at [240, 343] on button "Add To Cart" at bounding box center [231, 337] width 84 height 19
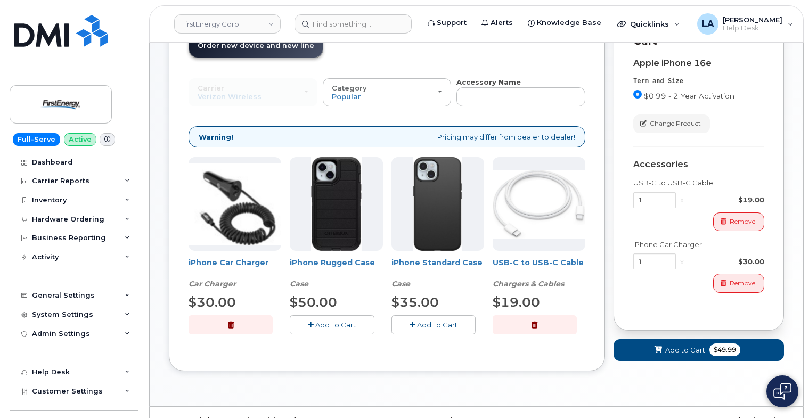
scroll to position [106, 0]
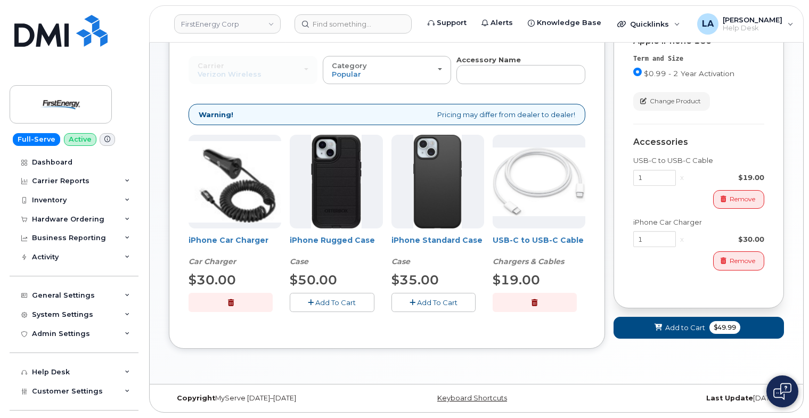
click at [340, 304] on span "Add To Cart" at bounding box center [335, 302] width 41 height 9
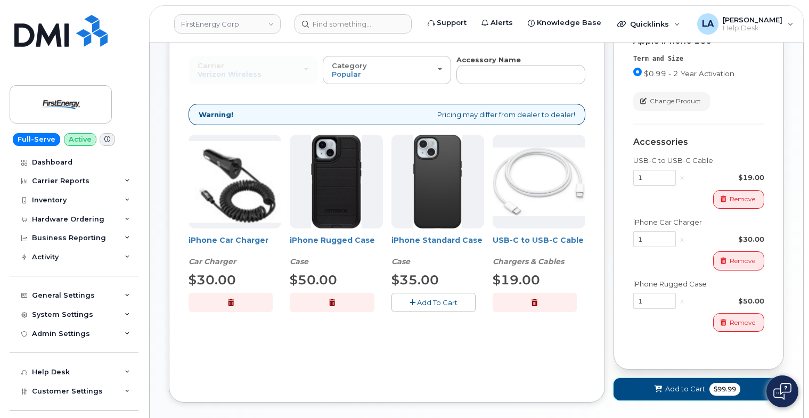
click at [676, 388] on span "Add to Cart" at bounding box center [686, 389] width 40 height 10
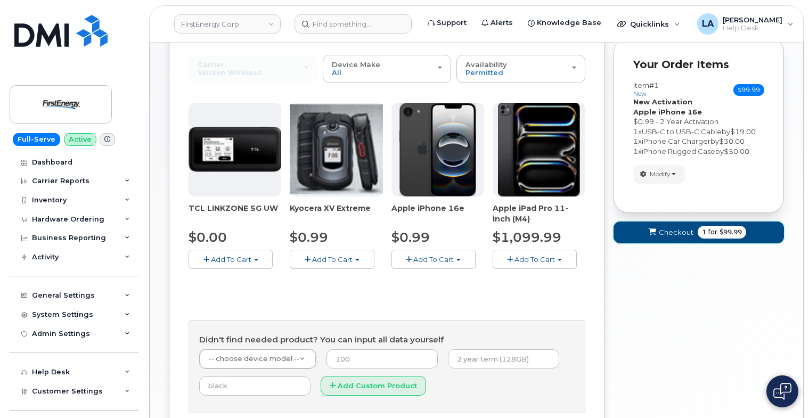
click at [660, 231] on span "Checkout" at bounding box center [676, 233] width 35 height 10
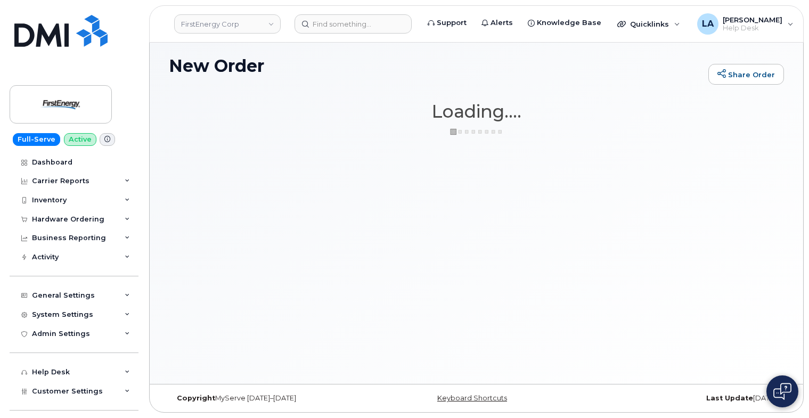
scroll to position [5, 0]
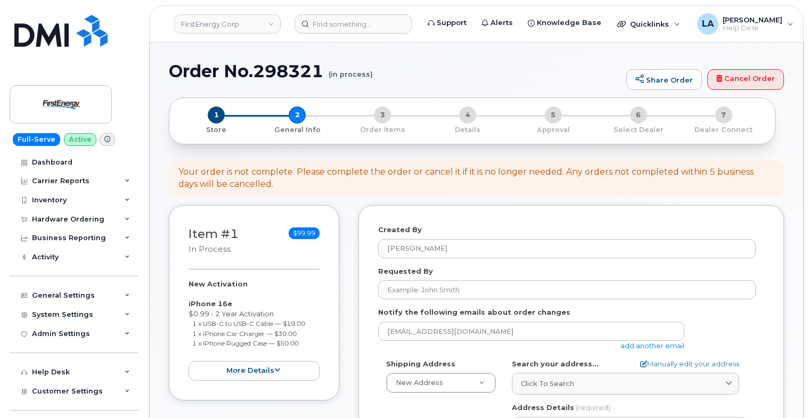
select select
click at [742, 318] on div "Notify the following emails about order changes [EMAIL_ADDRESS][DOMAIN_NAME] ad…" at bounding box center [571, 328] width 386 height 43
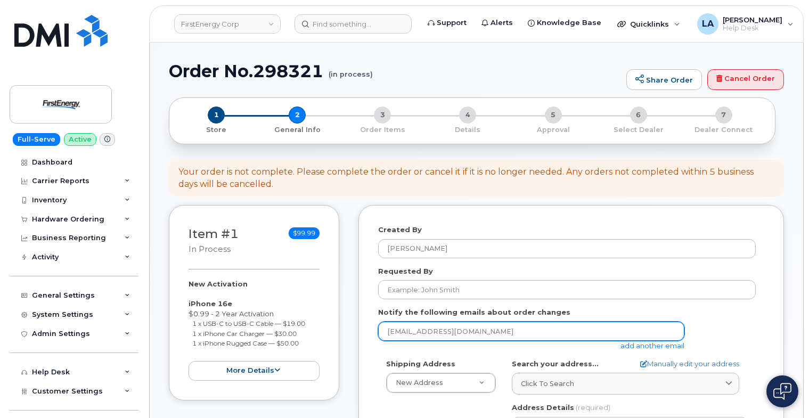
paste input "wdahrouge@firstenergycorp"
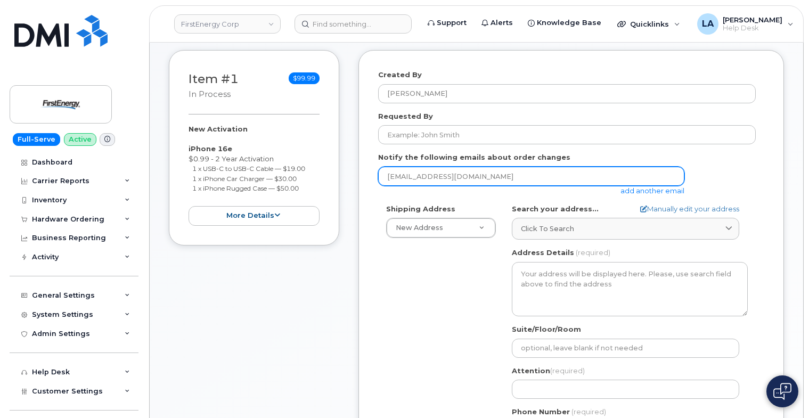
scroll to position [172, 0]
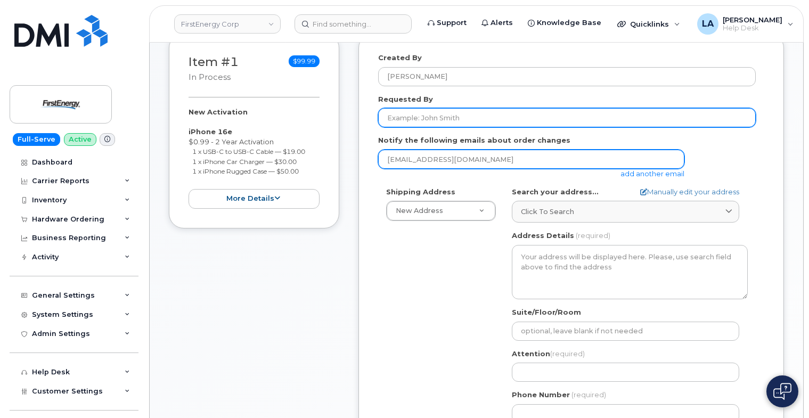
type input "[EMAIL_ADDRESS][DOMAIN_NAME]"
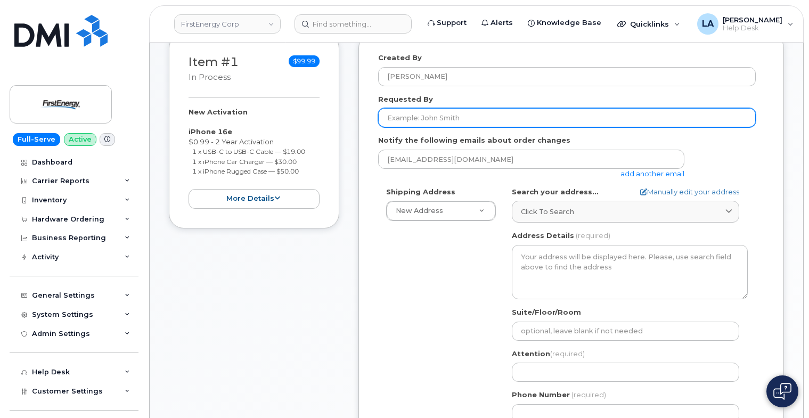
click at [504, 126] on input "Requested By" at bounding box center [567, 117] width 378 height 19
drag, startPoint x: 507, startPoint y: 129, endPoint x: 506, endPoint y: 123, distance: 5.9
click at [507, 129] on form "Created By [PERSON_NAME] Requested By Notify the following emails about order c…" at bounding box center [571, 256] width 386 height 406
click at [506, 122] on input "Requested By" at bounding box center [567, 117] width 378 height 19
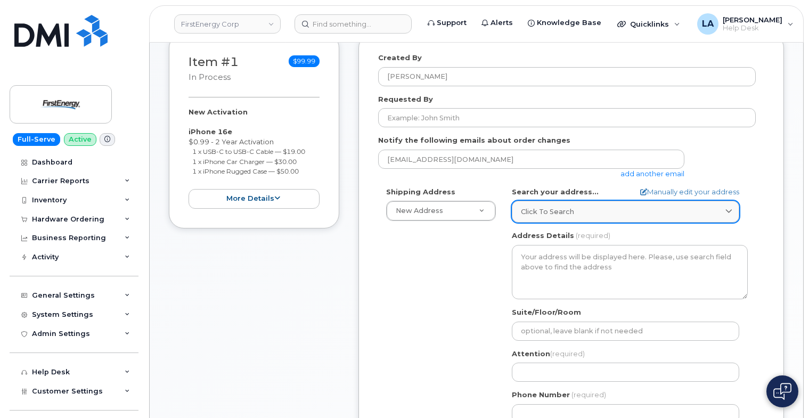
click at [592, 222] on link "Click to search" at bounding box center [626, 212] width 228 height 22
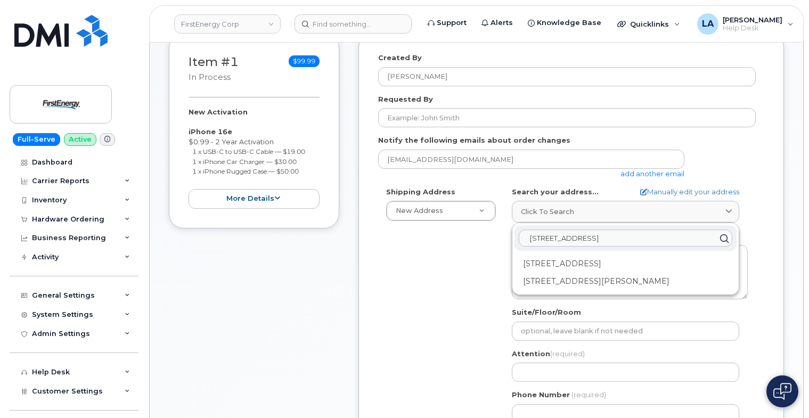
drag, startPoint x: 611, startPoint y: 244, endPoint x: 468, endPoint y: 244, distance: 143.4
click at [468, 244] on div "Shipping Address New Address New Address [STREET_ADDRESS][GEOGRAPHIC_DATA][PERS…" at bounding box center [567, 309] width 378 height 245
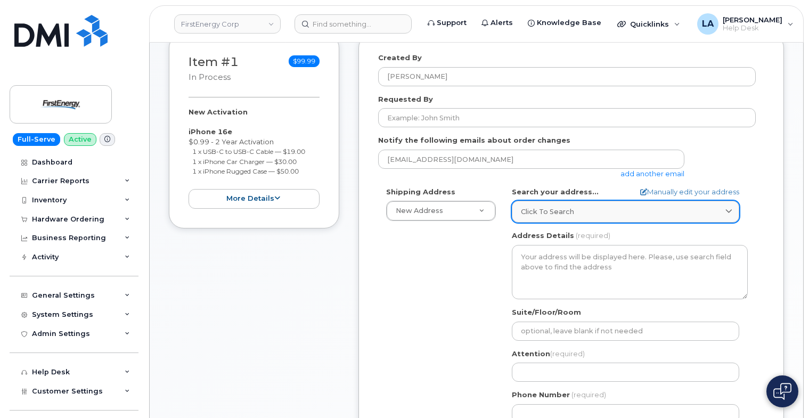
click at [571, 207] on span "Click to search" at bounding box center [547, 212] width 53 height 10
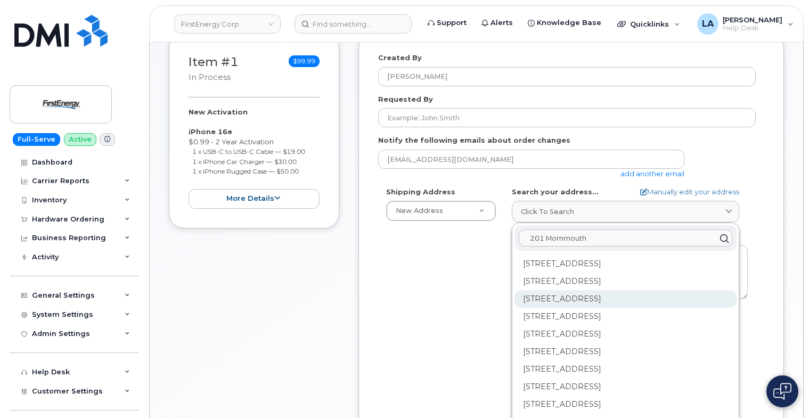
type input "201 Mommouth"
click at [550, 308] on div "[STREET_ADDRESS]" at bounding box center [626, 299] width 222 height 18
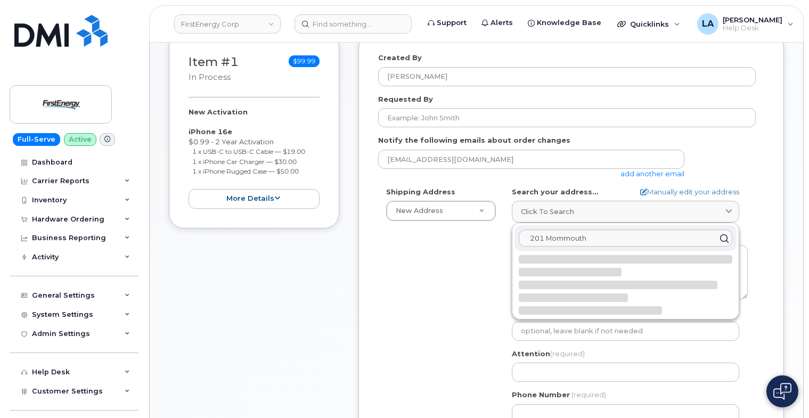
select select
type textarea "[STREET_ADDRESS]"
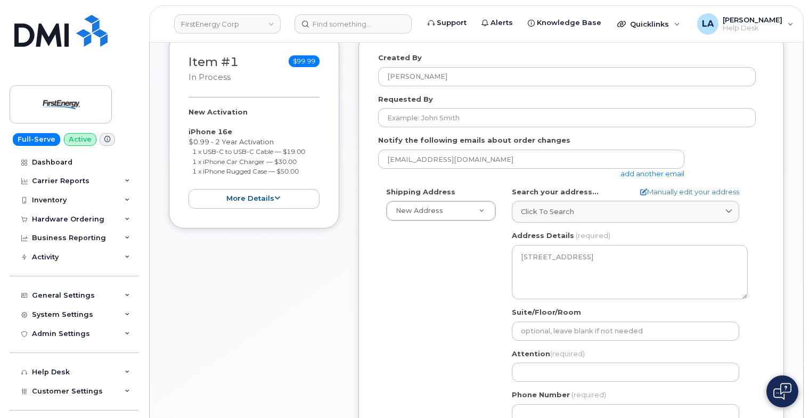
click at [434, 302] on div "Shipping Address New Address New Address [STREET_ADDRESS][GEOGRAPHIC_DATA][PERS…" at bounding box center [567, 309] width 378 height 245
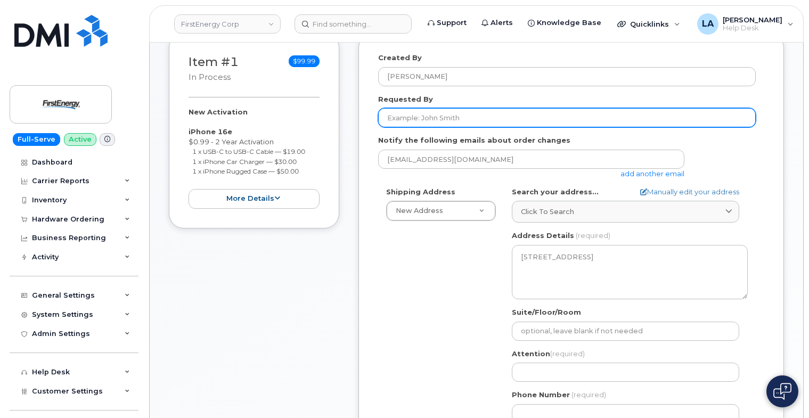
click at [449, 122] on input "Requested By" at bounding box center [567, 117] width 378 height 19
paste input "[PERSON_NAME]"
click at [390, 118] on input "[PERSON_NAME]" at bounding box center [567, 117] width 378 height 19
type input "[PERSON_NAME]"
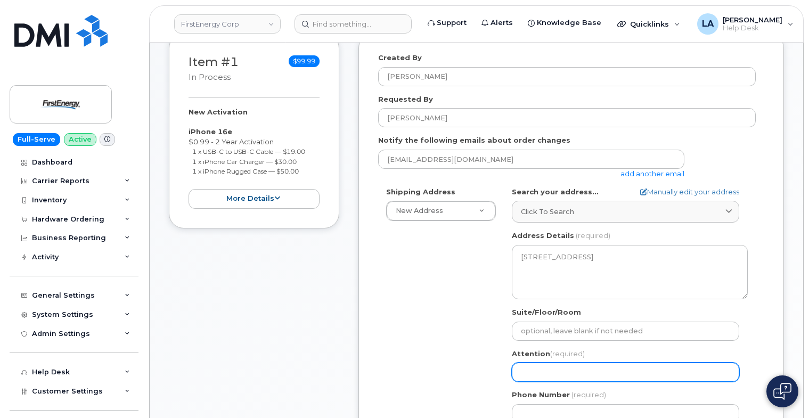
click at [557, 372] on input "Attention (required)" at bounding box center [626, 372] width 228 height 19
paste input "[PERSON_NAME]"
type input "[PERSON_NAME]"
select select
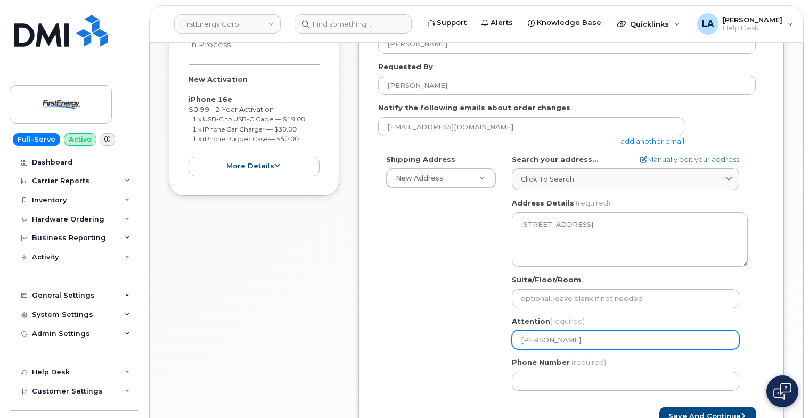
scroll to position [208, 0]
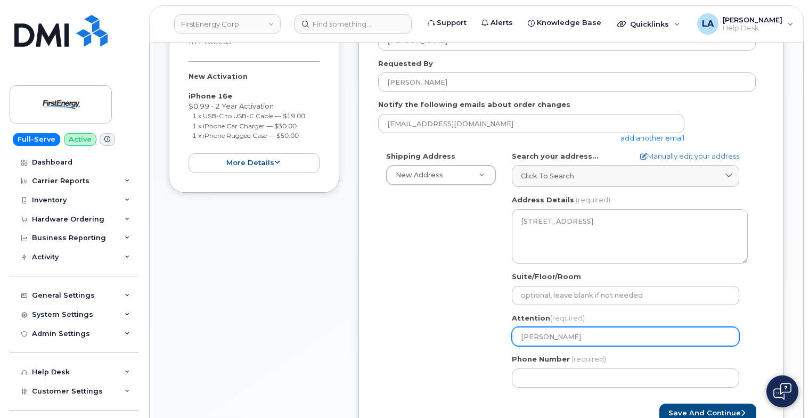
type input "[PERSON_NAME]"
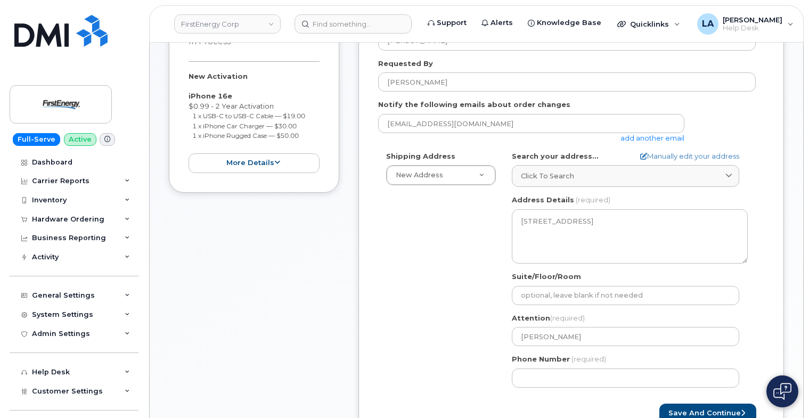
click at [390, 285] on div "Shipping Address New Address New Address [STREET_ADDRESS][GEOGRAPHIC_DATA][PERS…" at bounding box center [567, 273] width 378 height 245
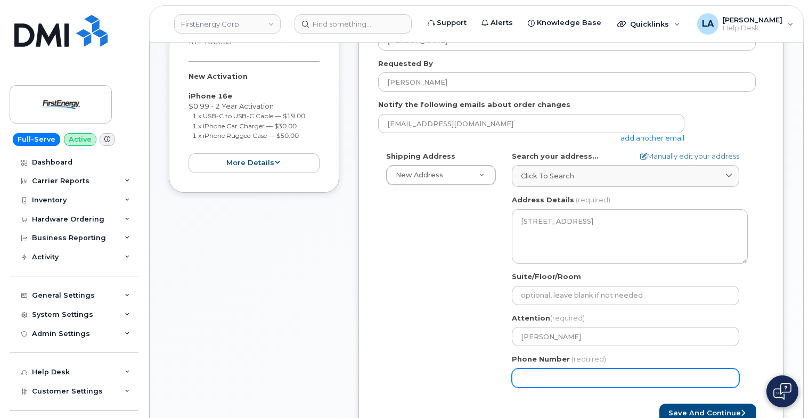
click at [545, 375] on input "Phone Number" at bounding box center [626, 378] width 228 height 19
paste input "7328032352"
select select
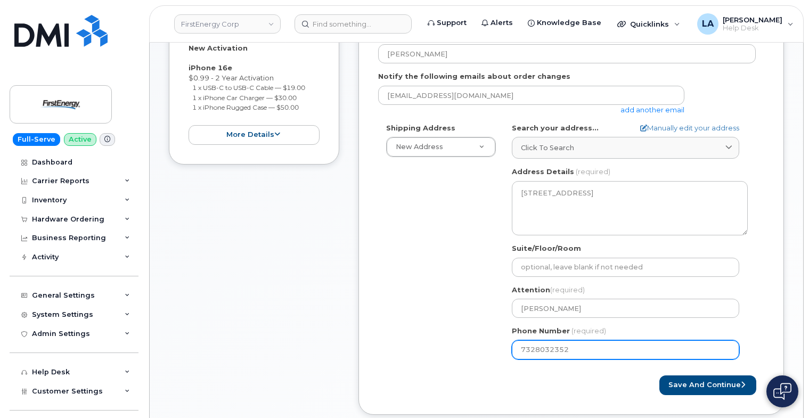
scroll to position [244, 0]
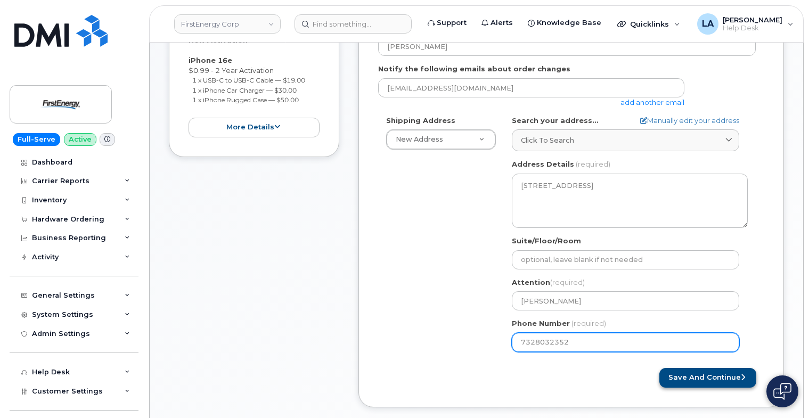
type input "7328032352"
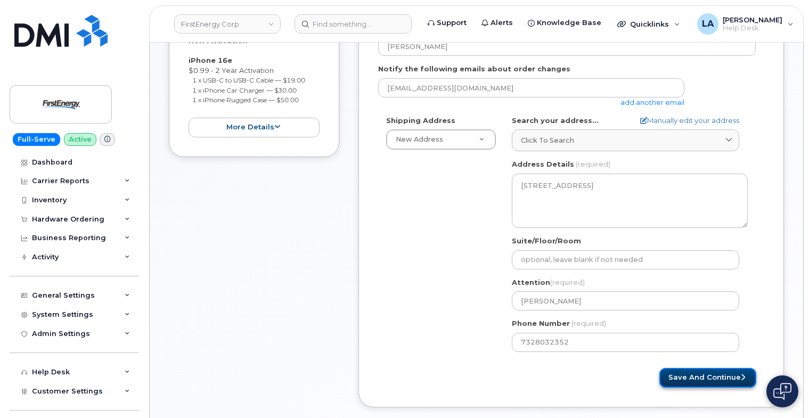
click at [703, 379] on button "Save and Continue" at bounding box center [708, 378] width 97 height 20
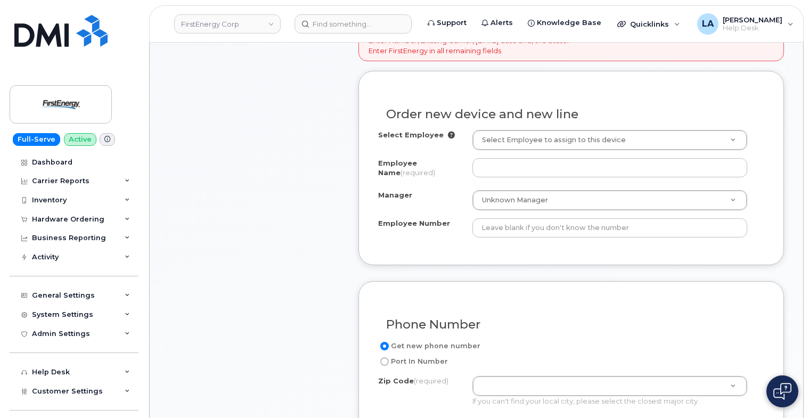
scroll to position [405, 0]
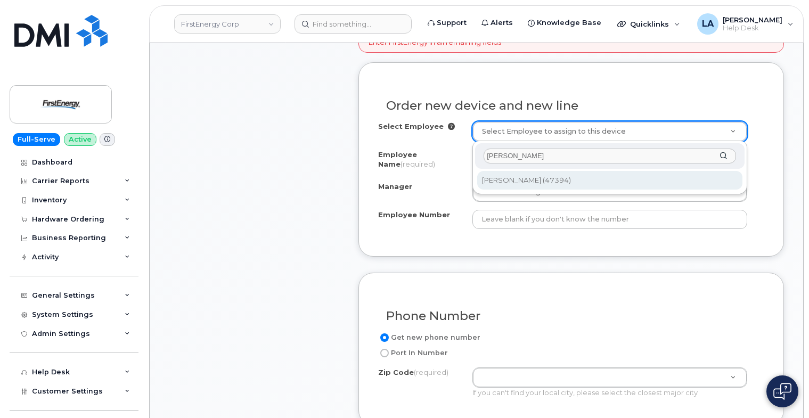
type input "[PERSON_NAME]"
type input "2082170"
type input "[PERSON_NAME]"
type input "47394"
type input "201 Monmouth Road"
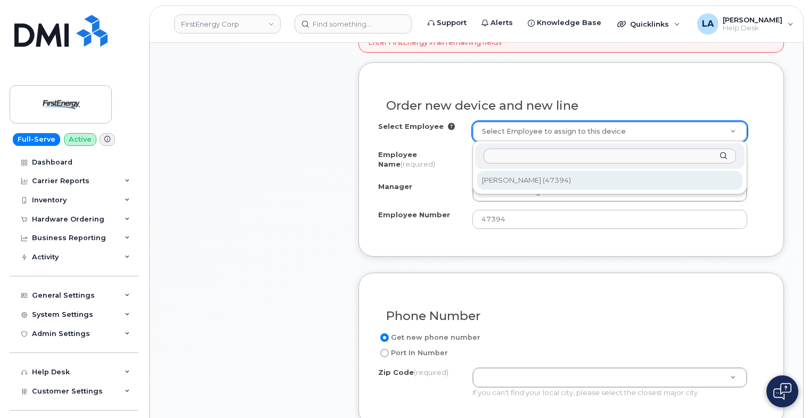
select select "2067022"
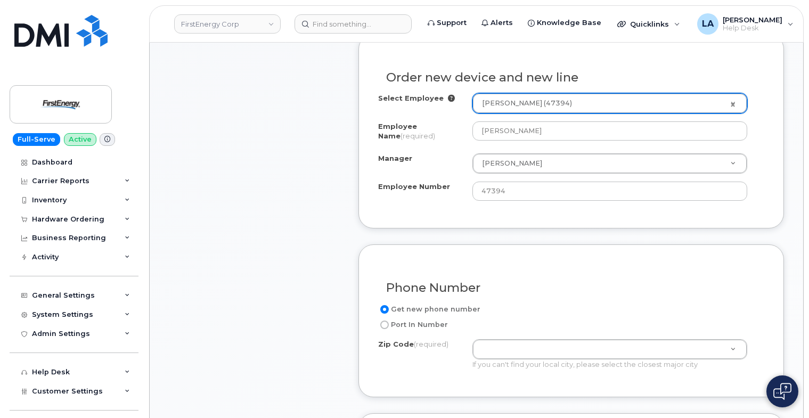
scroll to position [423, 0]
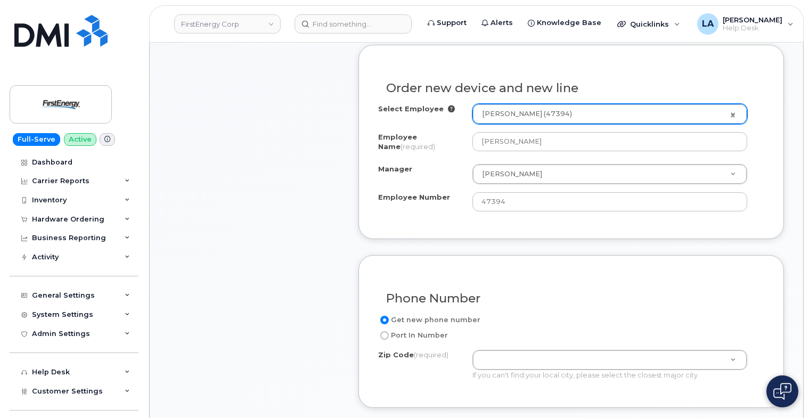
drag, startPoint x: 808, startPoint y: 184, endPoint x: 808, endPoint y: 196, distance: 11.2
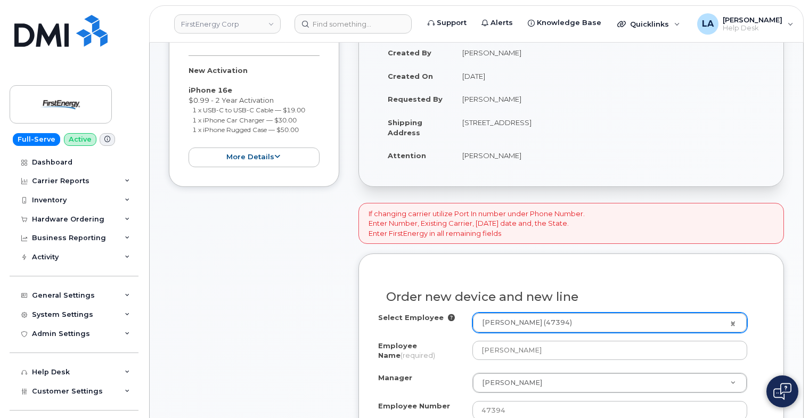
scroll to position [248, 0]
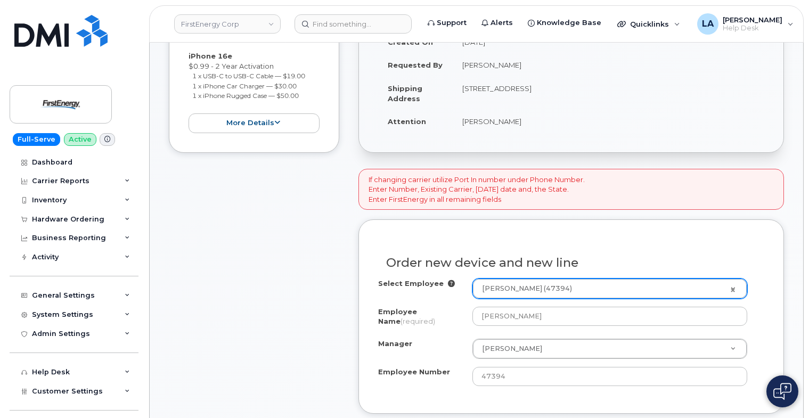
click at [633, 91] on td "[STREET_ADDRESS]" at bounding box center [609, 93] width 312 height 33
copy td "07764"
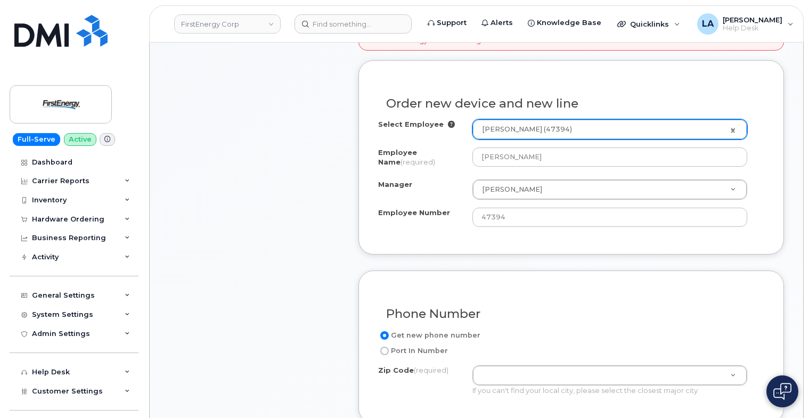
scroll to position [429, 0]
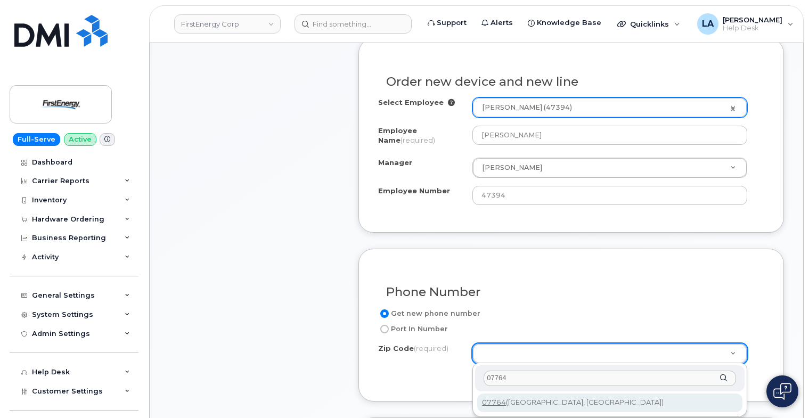
type input "07764"
type input "07764 (West Long Branch, NJ)"
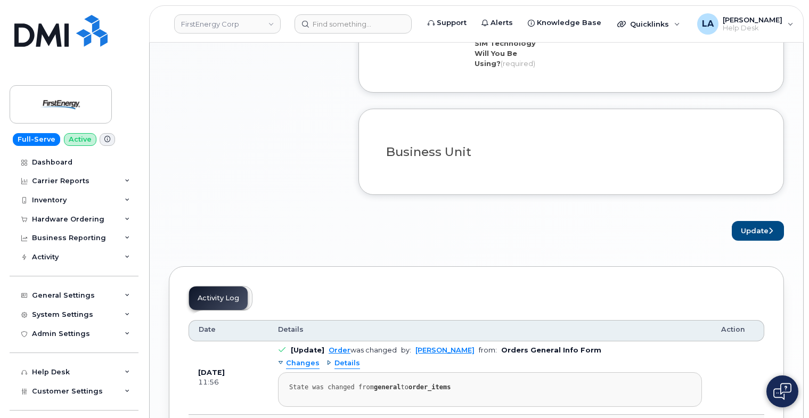
scroll to position [939, 0]
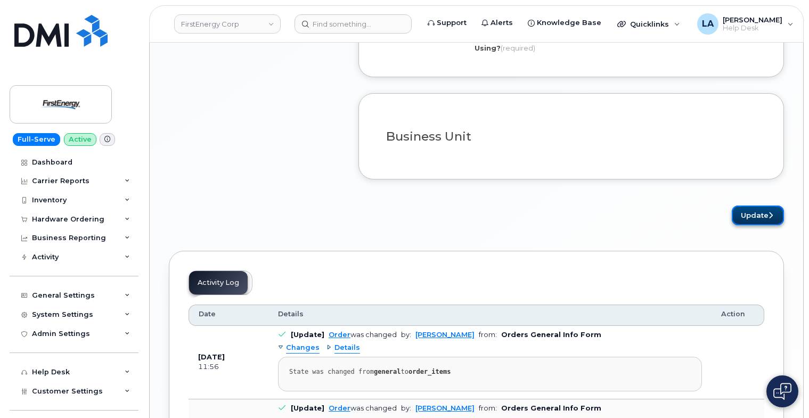
click at [758, 207] on button "Update" at bounding box center [758, 216] width 52 height 20
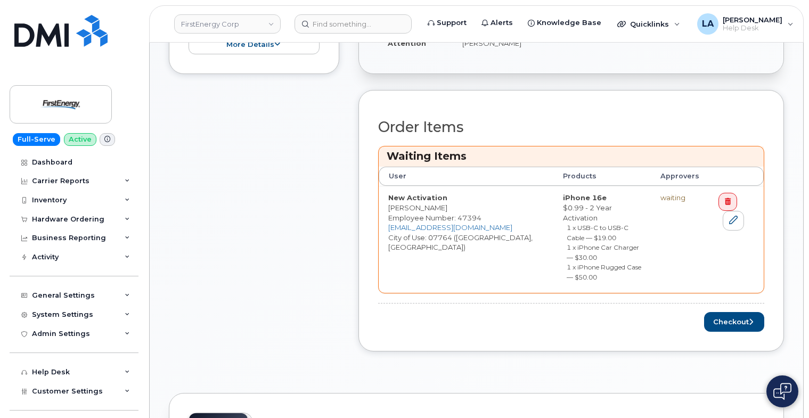
scroll to position [392, 0]
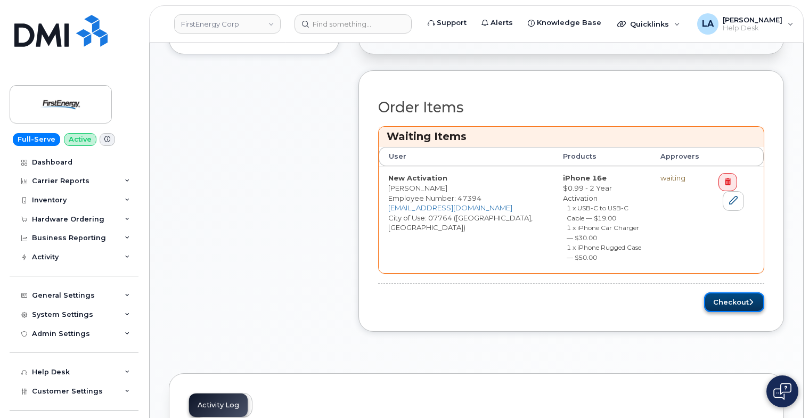
click at [723, 294] on button "Checkout" at bounding box center [735, 303] width 60 height 20
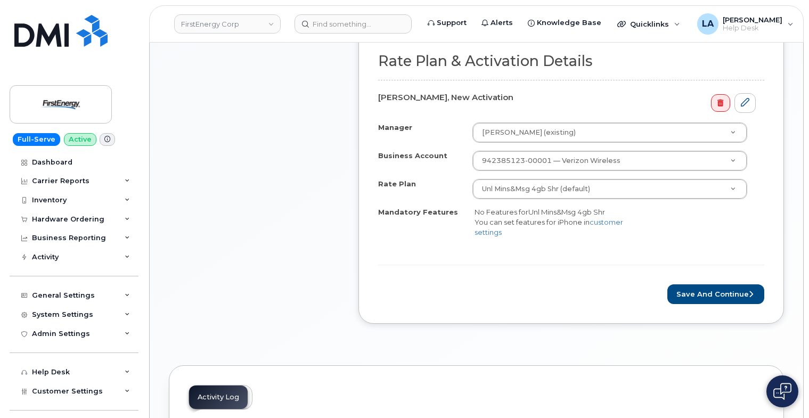
scroll to position [366, 0]
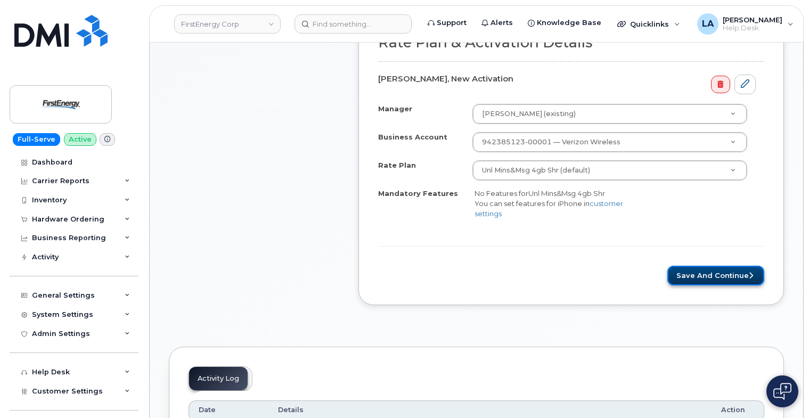
click at [714, 271] on button "Save and Continue" at bounding box center [716, 276] width 97 height 20
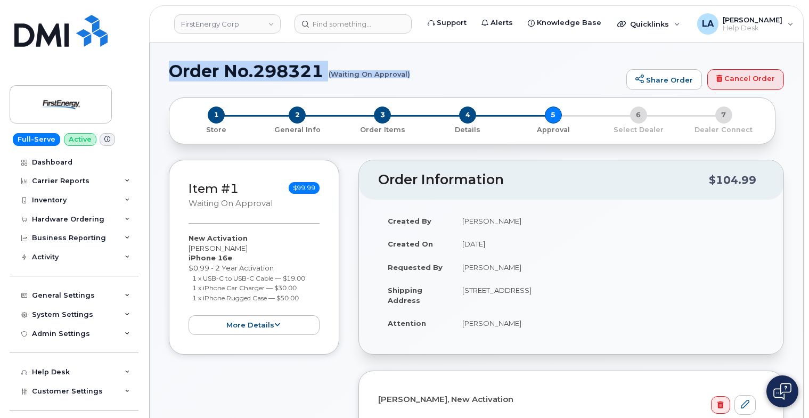
drag, startPoint x: 165, startPoint y: 63, endPoint x: 431, endPoint y: 83, distance: 266.7
copy h1 "Order No.298321 (Waiting On Approval)"
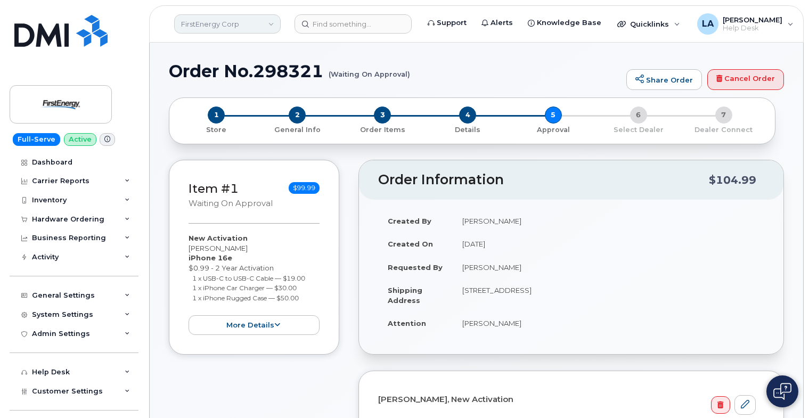
click at [215, 29] on link "FirstEnergy Corp" at bounding box center [227, 23] width 107 height 19
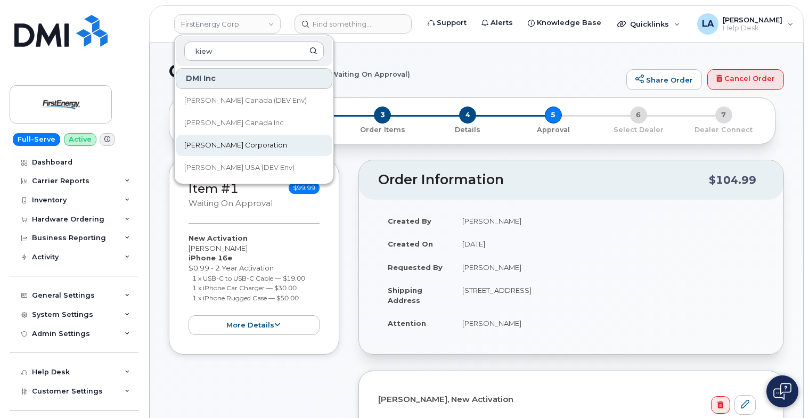
type input "kiew"
click at [212, 141] on span "[PERSON_NAME] Corporation" at bounding box center [235, 145] width 103 height 11
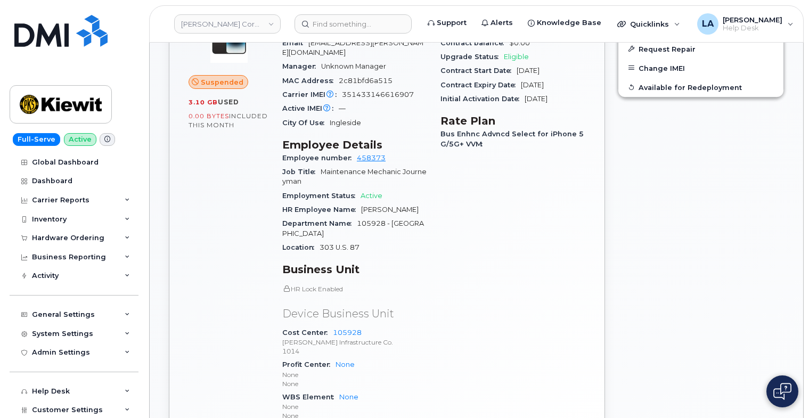
scroll to position [479, 0]
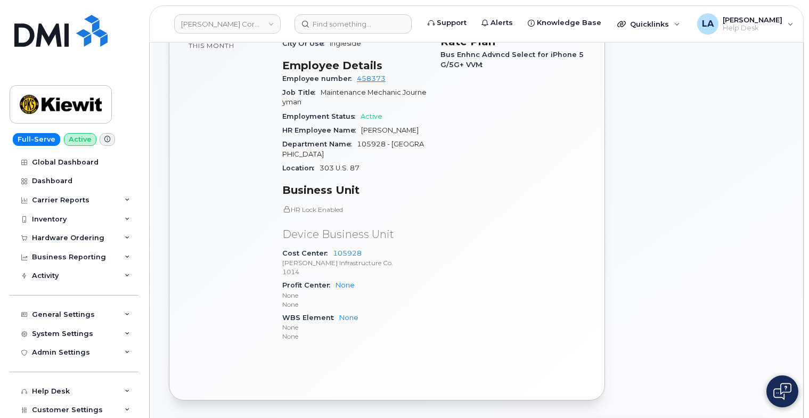
click at [665, 166] on div "Edit Device / Employee Block Data Usage Unsuspend Device Transfer to Personal C…" at bounding box center [701, 132] width 179 height 550
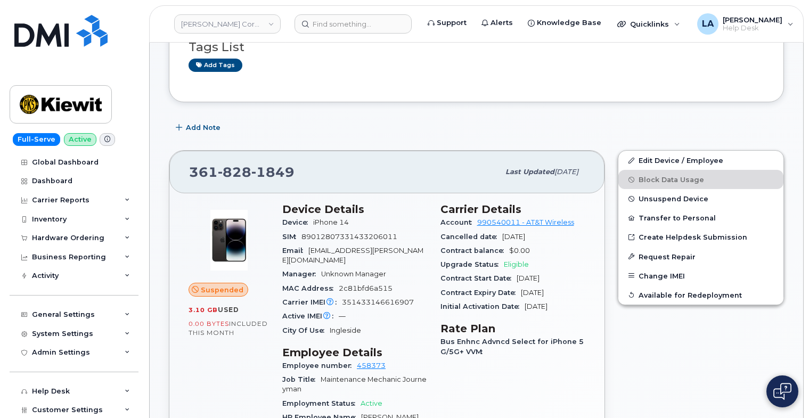
scroll to position [160, 0]
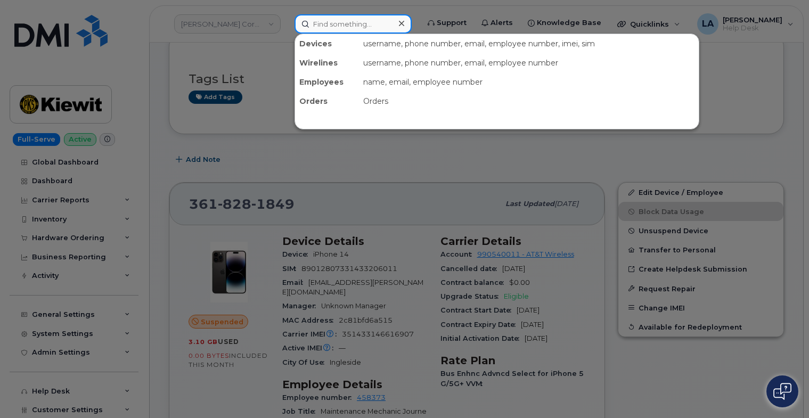
click at [317, 26] on input at bounding box center [353, 23] width 117 height 19
paste input "682 417 6554"
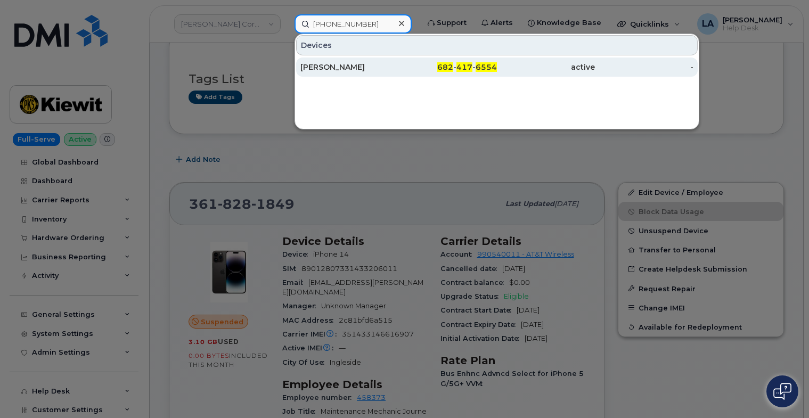
type input "682 417 6554"
click at [345, 69] on div "RICHARD BATOR" at bounding box center [350, 67] width 98 height 11
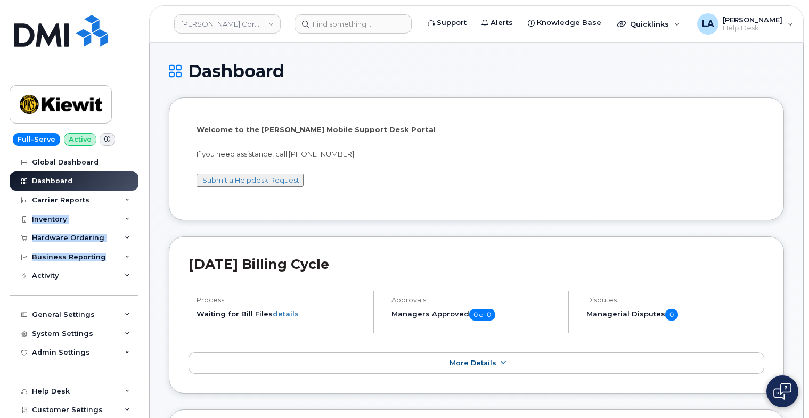
drag, startPoint x: 142, startPoint y: 200, endPoint x: 139, endPoint y: 263, distance: 62.4
click at [143, 263] on div "Full-Serve Active Global Dashboard Dashboard Carrier Reports Monthly Billing Da…" at bounding box center [72, 209] width 144 height 418
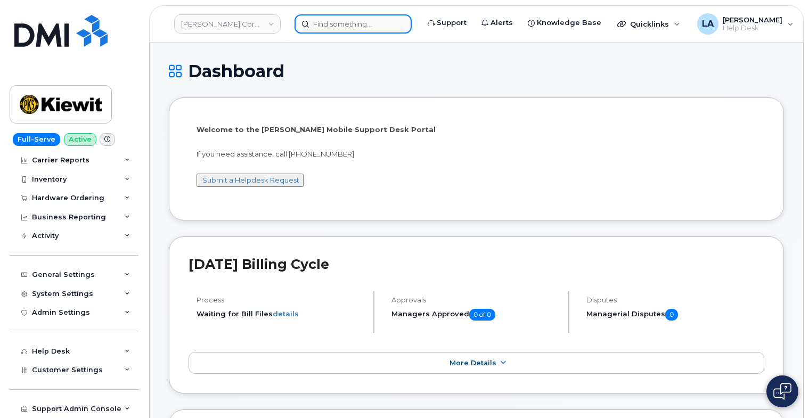
click at [358, 30] on input at bounding box center [353, 23] width 117 height 19
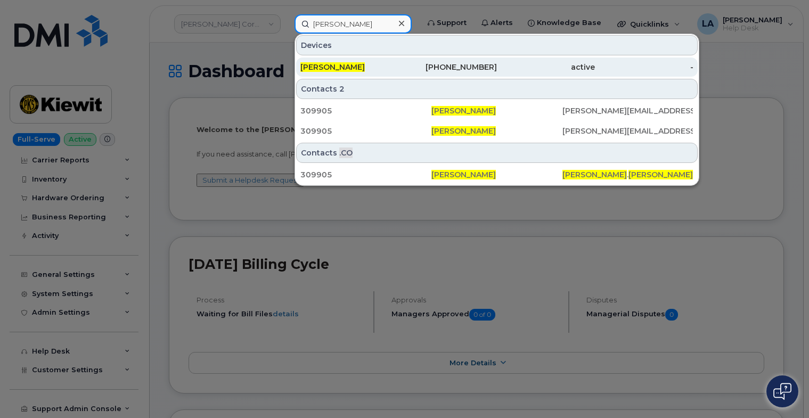
type input "Jennifer Krussel"
click at [399, 74] on div "JENNIFER KRUSSEL" at bounding box center [448, 67] width 98 height 19
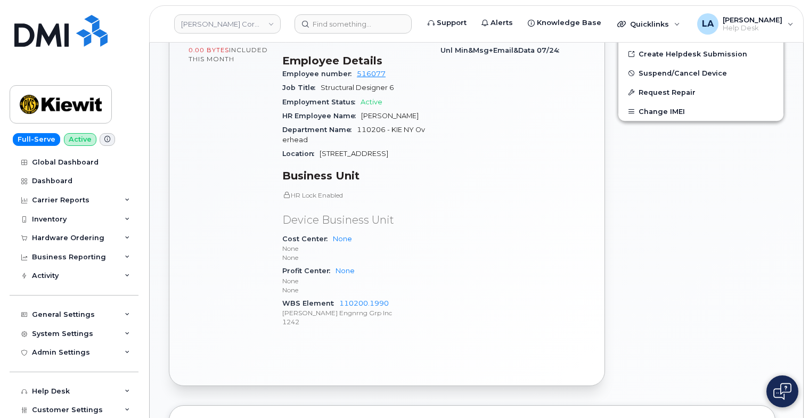
scroll to position [404, 0]
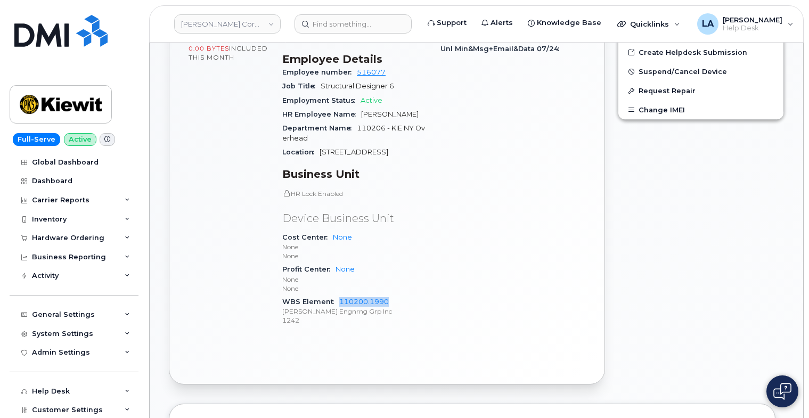
drag, startPoint x: 398, startPoint y: 282, endPoint x: 335, endPoint y: 284, distance: 62.9
click at [335, 295] on div "WBS Element 110200.1990 Kiewit Engnrng Grp Inc 1242" at bounding box center [354, 311] width 145 height 33
copy link "110200.1990"
click at [748, 251] on div "Edit Device / Employee Add Roaming Package Reset Voicemail Change SIM Card Chan…" at bounding box center [701, 116] width 179 height 550
click at [330, 26] on input at bounding box center [353, 23] width 117 height 19
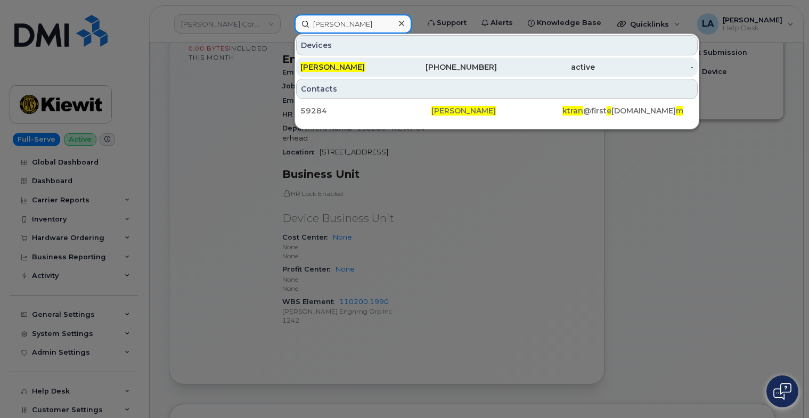
type input "[PERSON_NAME]"
click at [322, 66] on span "[PERSON_NAME]" at bounding box center [333, 67] width 64 height 10
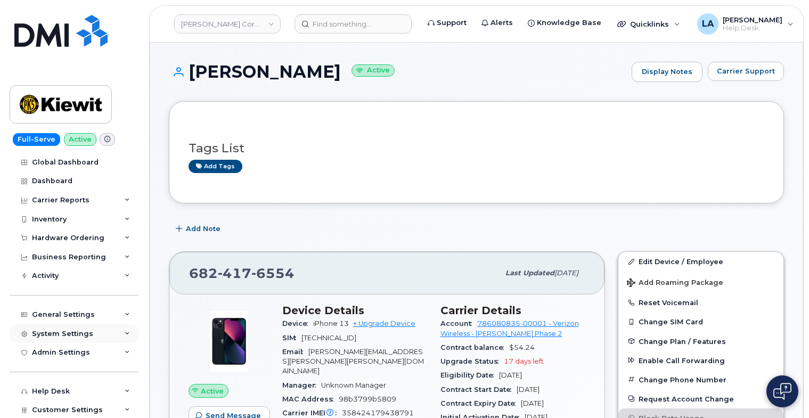
click at [125, 331] on icon at bounding box center [127, 333] width 5 height 5
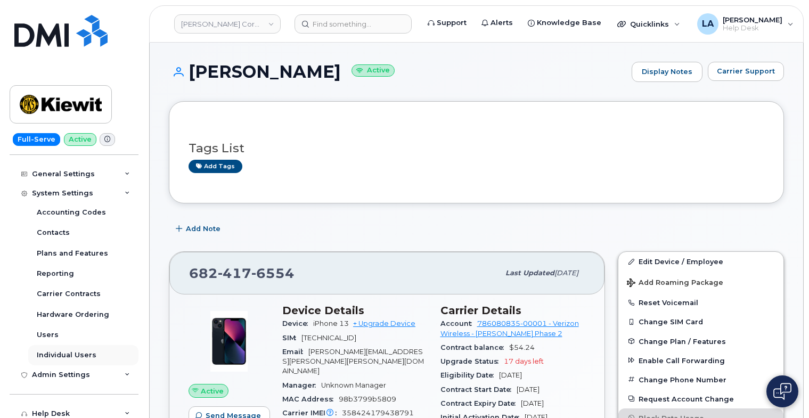
scroll to position [132, 0]
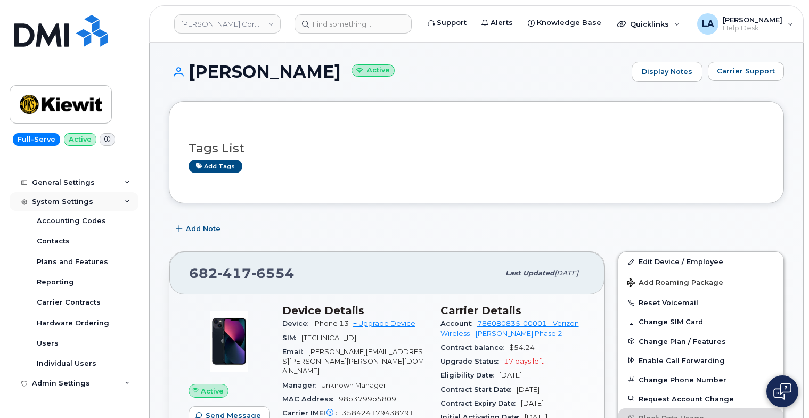
click at [125, 202] on icon at bounding box center [127, 201] width 5 height 5
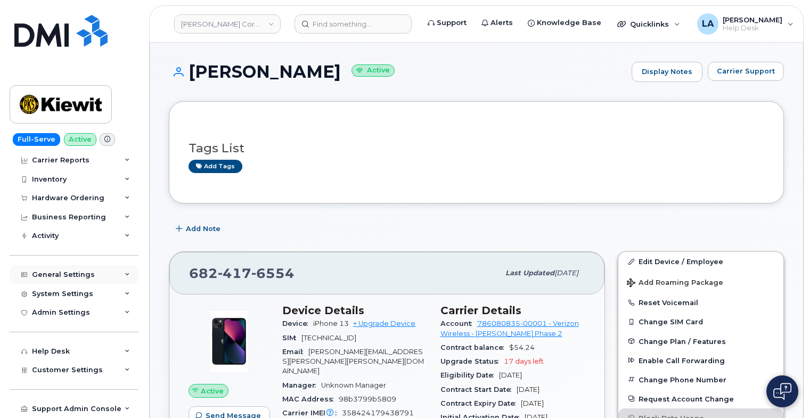
click at [125, 279] on div "General Settings" at bounding box center [74, 274] width 129 height 19
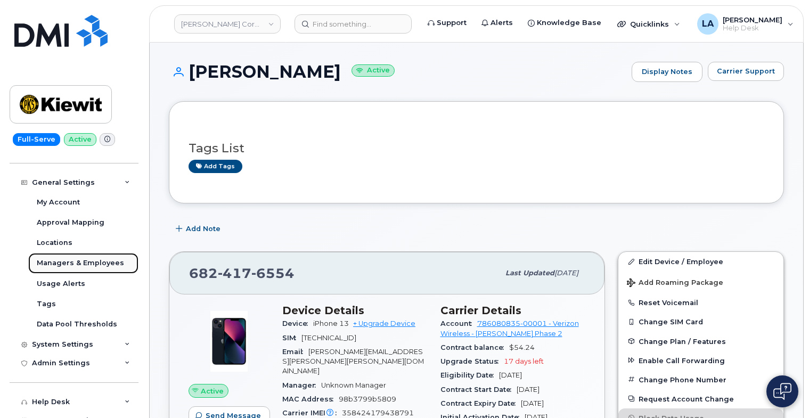
click at [99, 255] on link "Managers & Employees" at bounding box center [83, 263] width 110 height 20
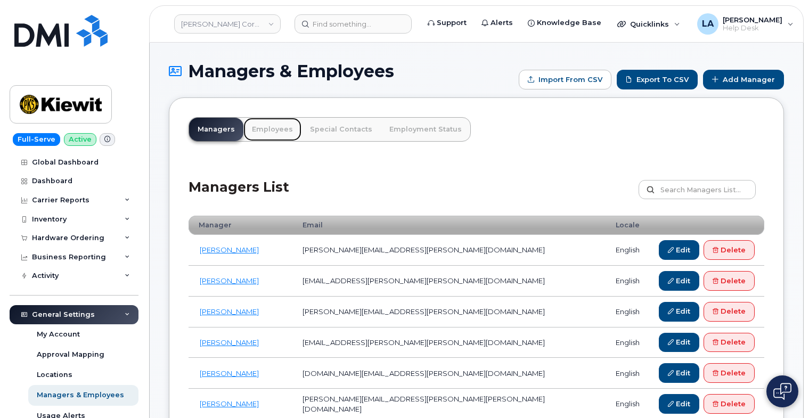
click at [268, 134] on link "Employees" at bounding box center [273, 129] width 58 height 23
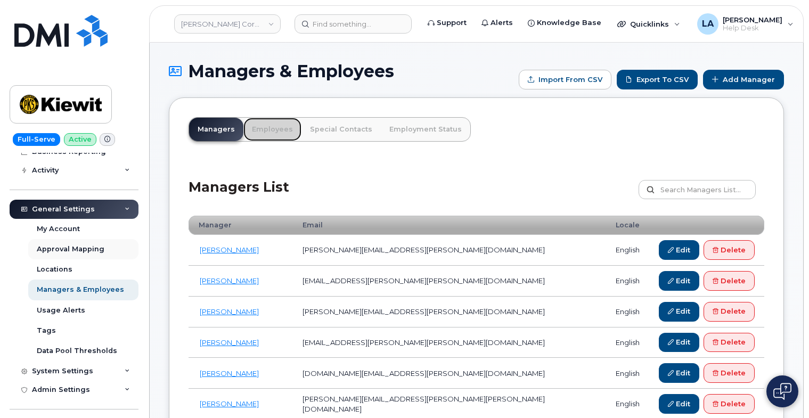
scroll to position [107, 0]
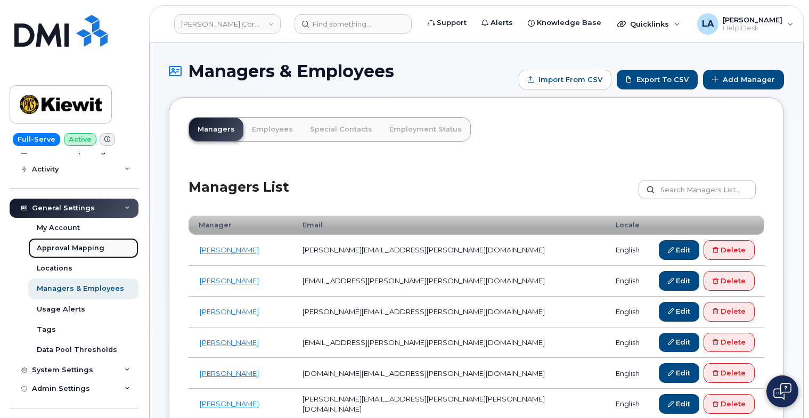
click at [69, 252] on div "Approval Mapping" at bounding box center [71, 249] width 68 height 10
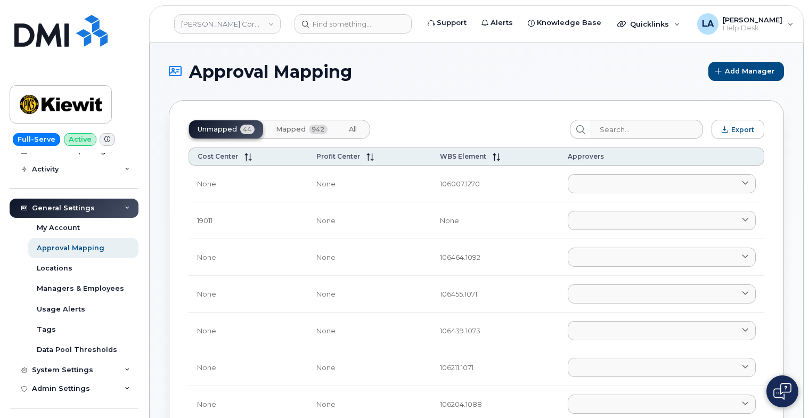
click at [296, 128] on span "Mapped" at bounding box center [291, 129] width 30 height 9
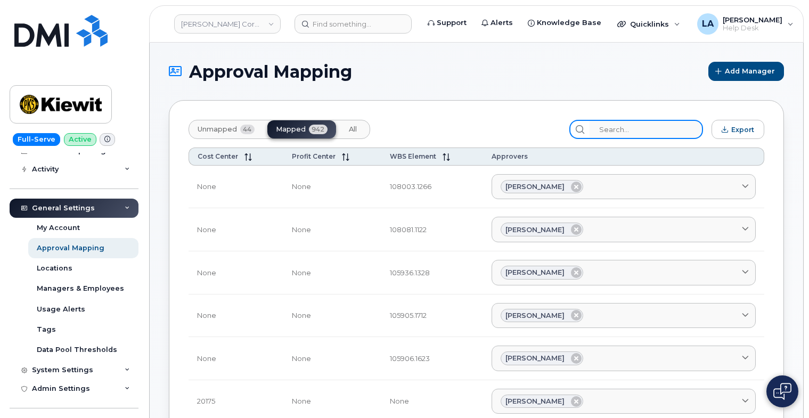
click at [627, 131] on input "search" at bounding box center [647, 129] width 114 height 19
paste input "110200.1990"
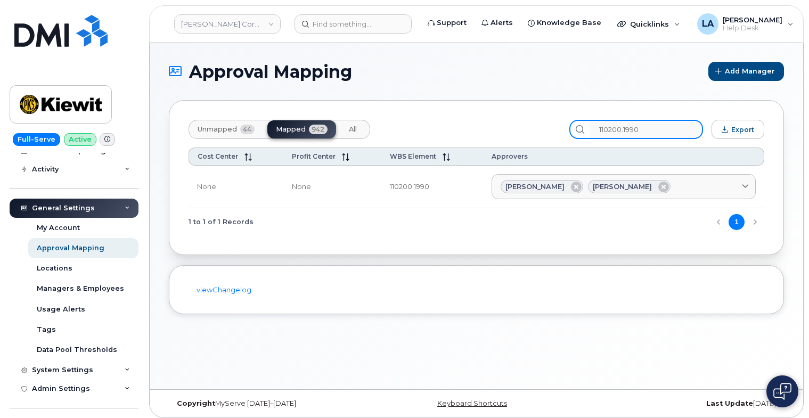
type input "110200.1990"
click at [671, 310] on div "viewChangelog" at bounding box center [477, 290] width 616 height 50
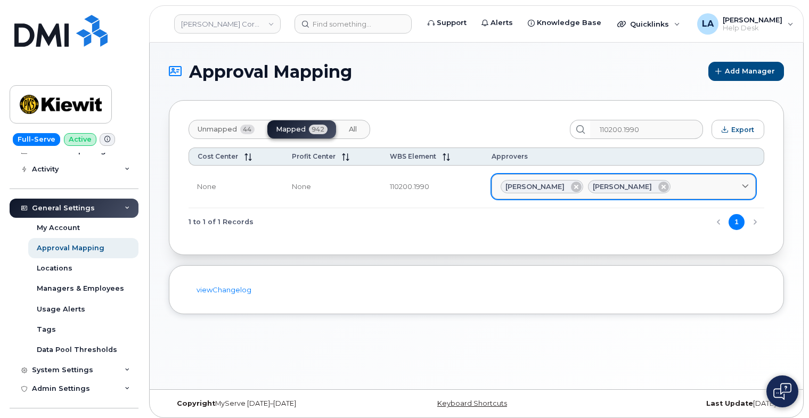
click at [530, 186] on span "Jennifer Krussel" at bounding box center [535, 187] width 59 height 10
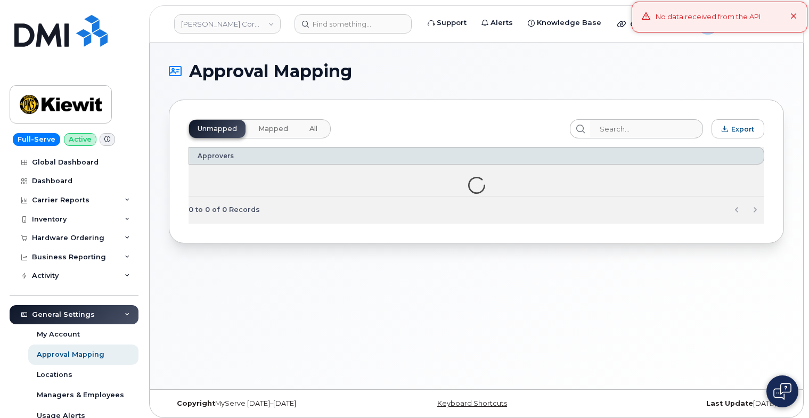
click at [261, 132] on span "Mapped" at bounding box center [273, 129] width 30 height 9
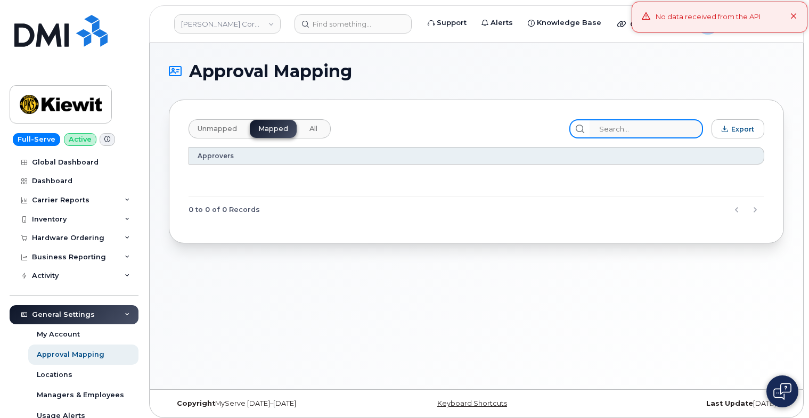
click at [624, 132] on input "search" at bounding box center [647, 128] width 114 height 19
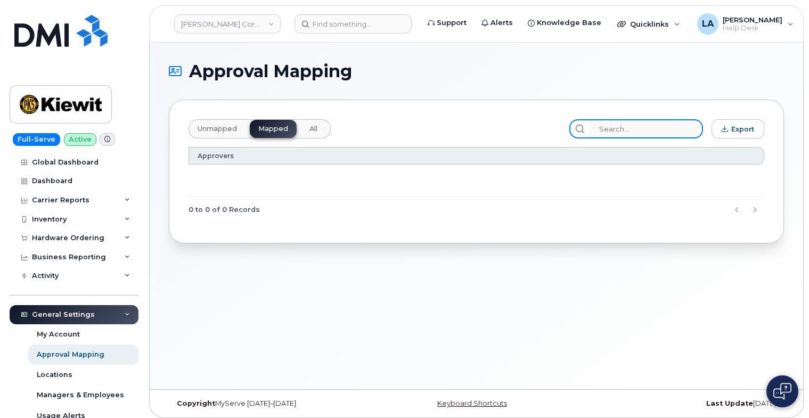
paste input "110200.1990"
type input "110200.1990"
click at [676, 126] on input "110200.1990" at bounding box center [647, 128] width 114 height 19
click at [612, 125] on input "110200.1990" at bounding box center [647, 128] width 114 height 19
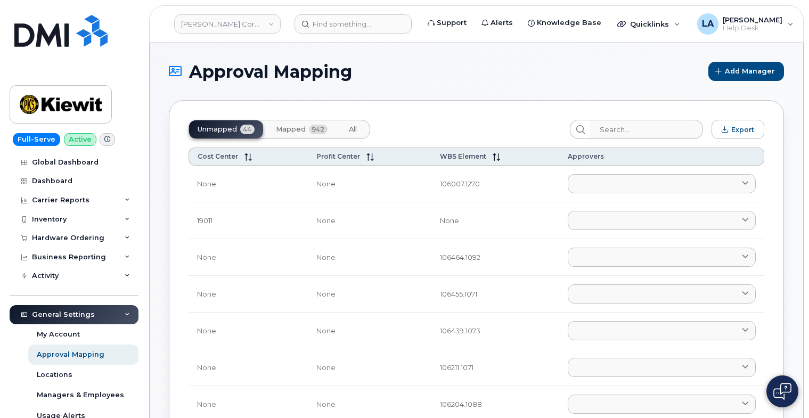
click at [270, 133] on button "Mapped 942" at bounding box center [302, 129] width 69 height 18
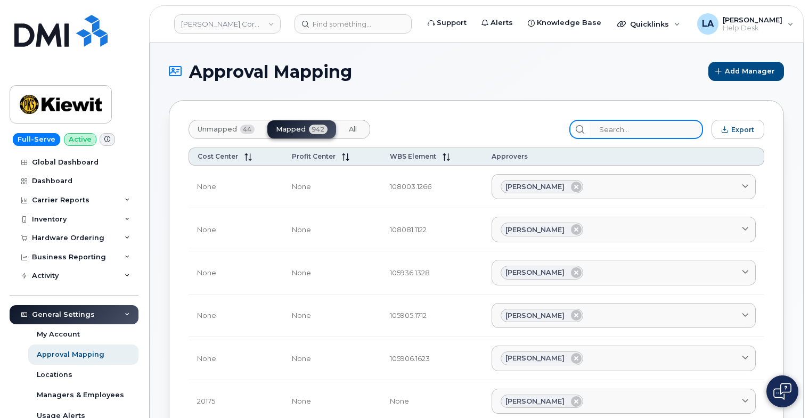
click at [629, 121] on input "search" at bounding box center [647, 129] width 114 height 19
paste input "110200.1990"
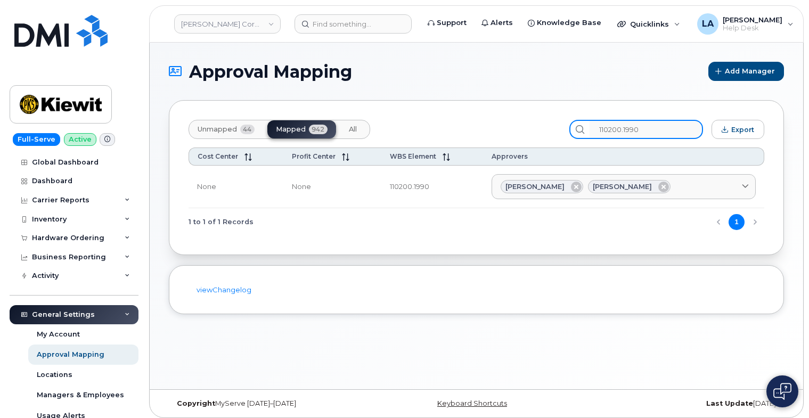
type input "110200.1990"
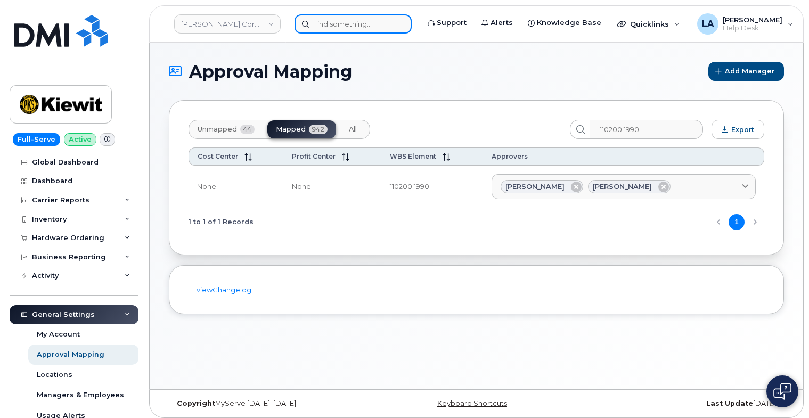
click at [352, 23] on input at bounding box center [353, 23] width 117 height 19
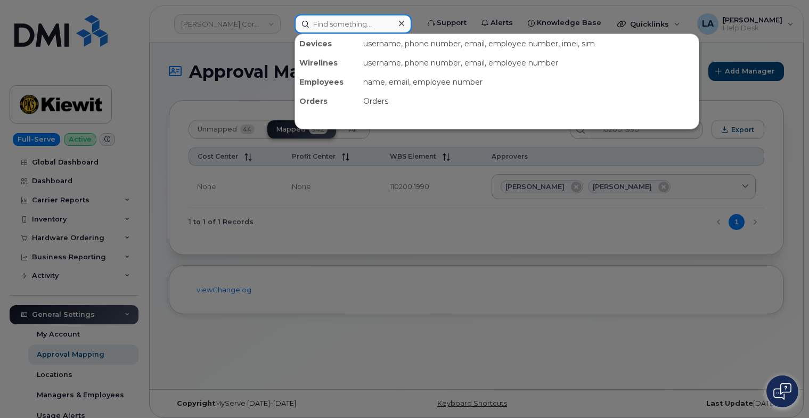
paste input "296377—"
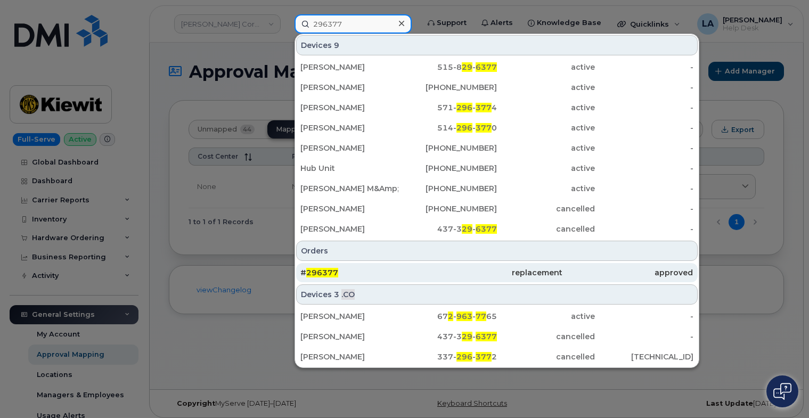
type input "296377"
click at [320, 274] on span "296377" at bounding box center [322, 273] width 32 height 10
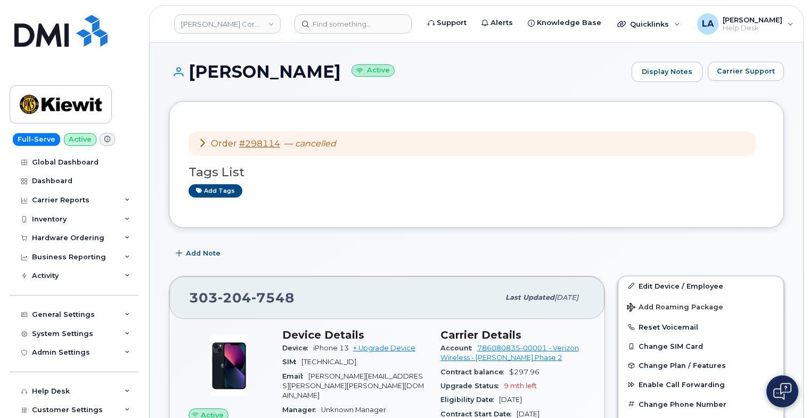
click at [340, 373] on span "[PERSON_NAME][EMAIL_ADDRESS][PERSON_NAME][PERSON_NAME][DOMAIN_NAME]" at bounding box center [353, 387] width 142 height 28
drag, startPoint x: 309, startPoint y: 374, endPoint x: 424, endPoint y: 374, distance: 114.6
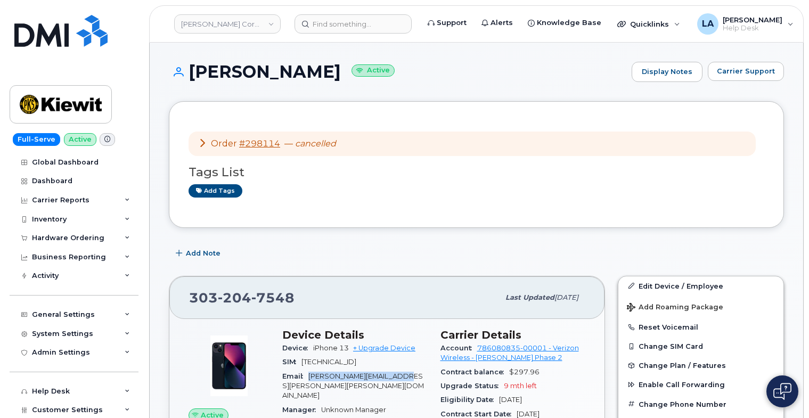
click at [424, 374] on div "Email [PERSON_NAME][EMAIL_ADDRESS][PERSON_NAME][PERSON_NAME][DOMAIN_NAME]" at bounding box center [354, 387] width 145 height 34
copy span "[PERSON_NAME][EMAIL_ADDRESS][PERSON_NAME][PERSON_NAME][DOMAIN_NAME]"
click at [783, 191] on div "Order #298114 — cancelled Tags List Add tags" at bounding box center [477, 164] width 616 height 127
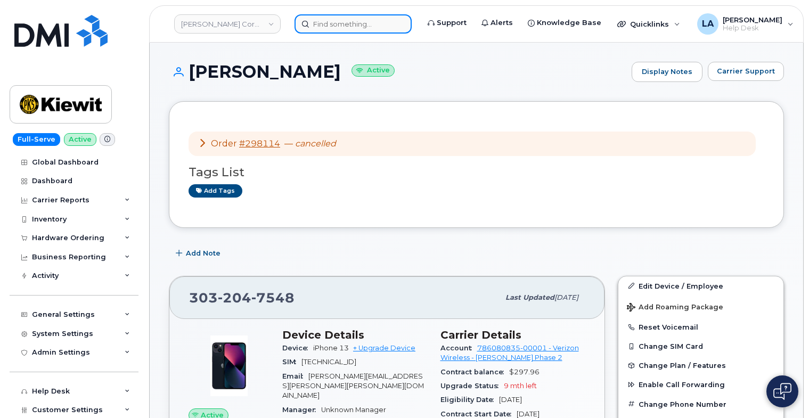
click at [328, 25] on input at bounding box center [353, 23] width 117 height 19
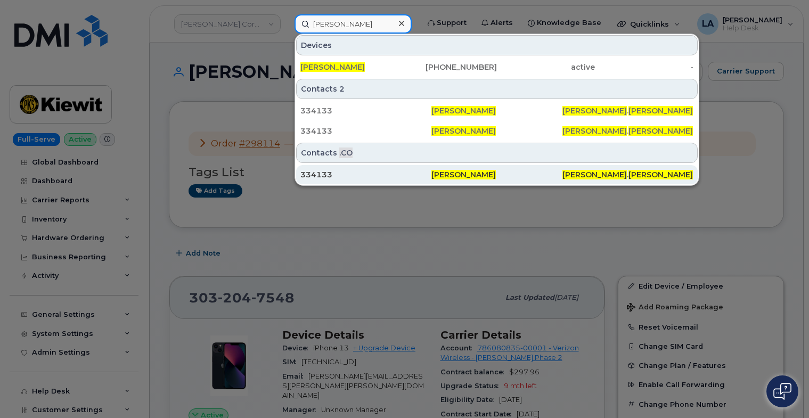
type input "[PERSON_NAME]"
click at [331, 174] on div "334133" at bounding box center [366, 174] width 131 height 11
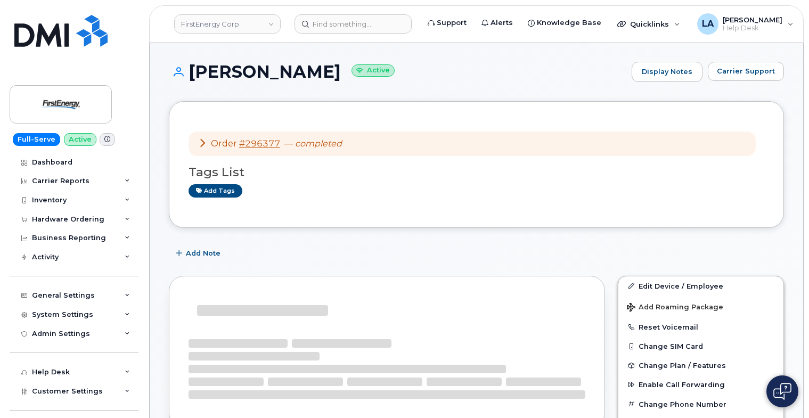
drag, startPoint x: 808, startPoint y: 71, endPoint x: 814, endPoint y: 94, distance: 23.7
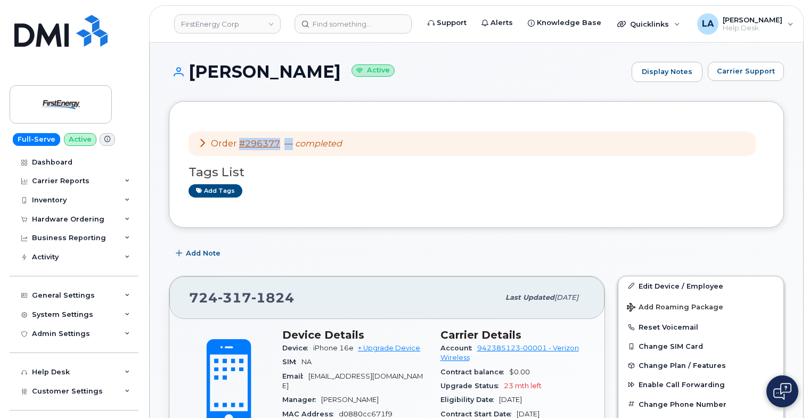
drag, startPoint x: 288, startPoint y: 142, endPoint x: 258, endPoint y: 135, distance: 31.3
click at [243, 143] on div "Order #296377 — completed" at bounding box center [270, 144] width 144 height 12
copy div "296377 —"
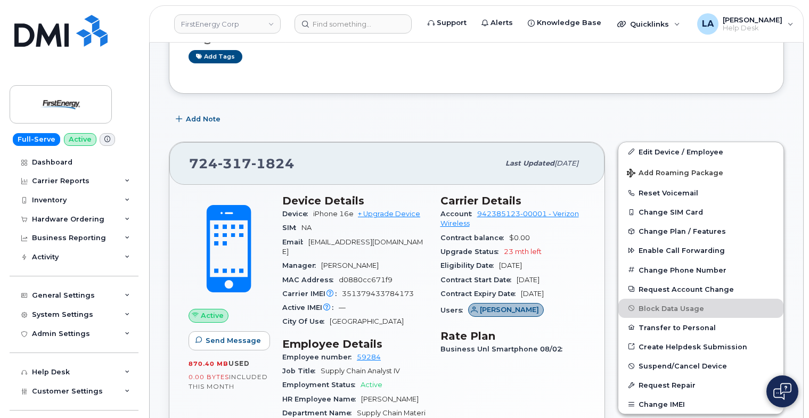
scroll to position [176, 0]
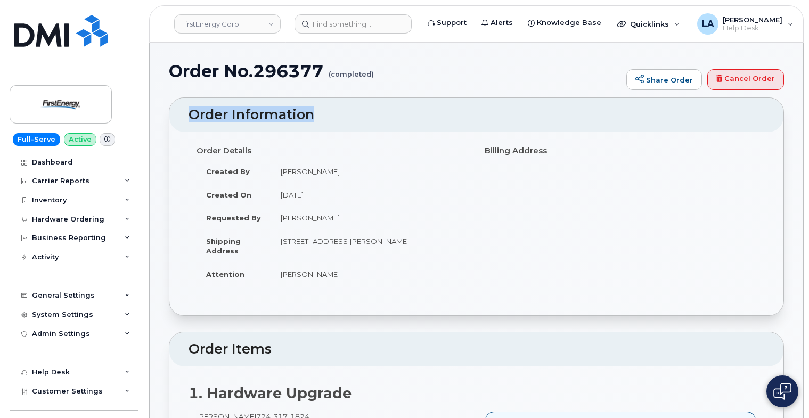
drag, startPoint x: 809, startPoint y: 64, endPoint x: 809, endPoint y: 105, distance: 40.5
